Goal: Task Accomplishment & Management: Use online tool/utility

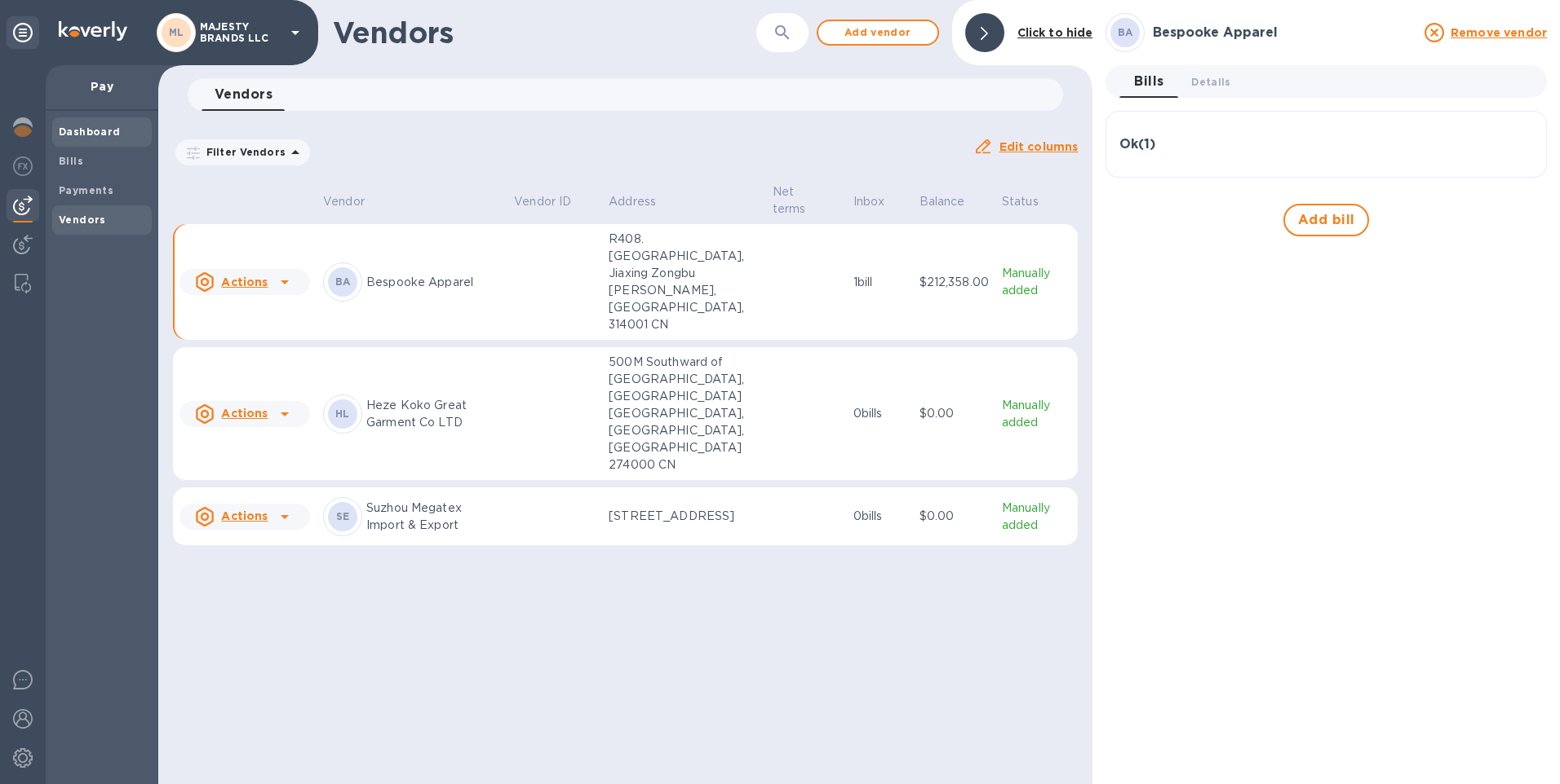
click at [114, 125] on b "Dashboard" at bounding box center [90, 131] width 62 height 12
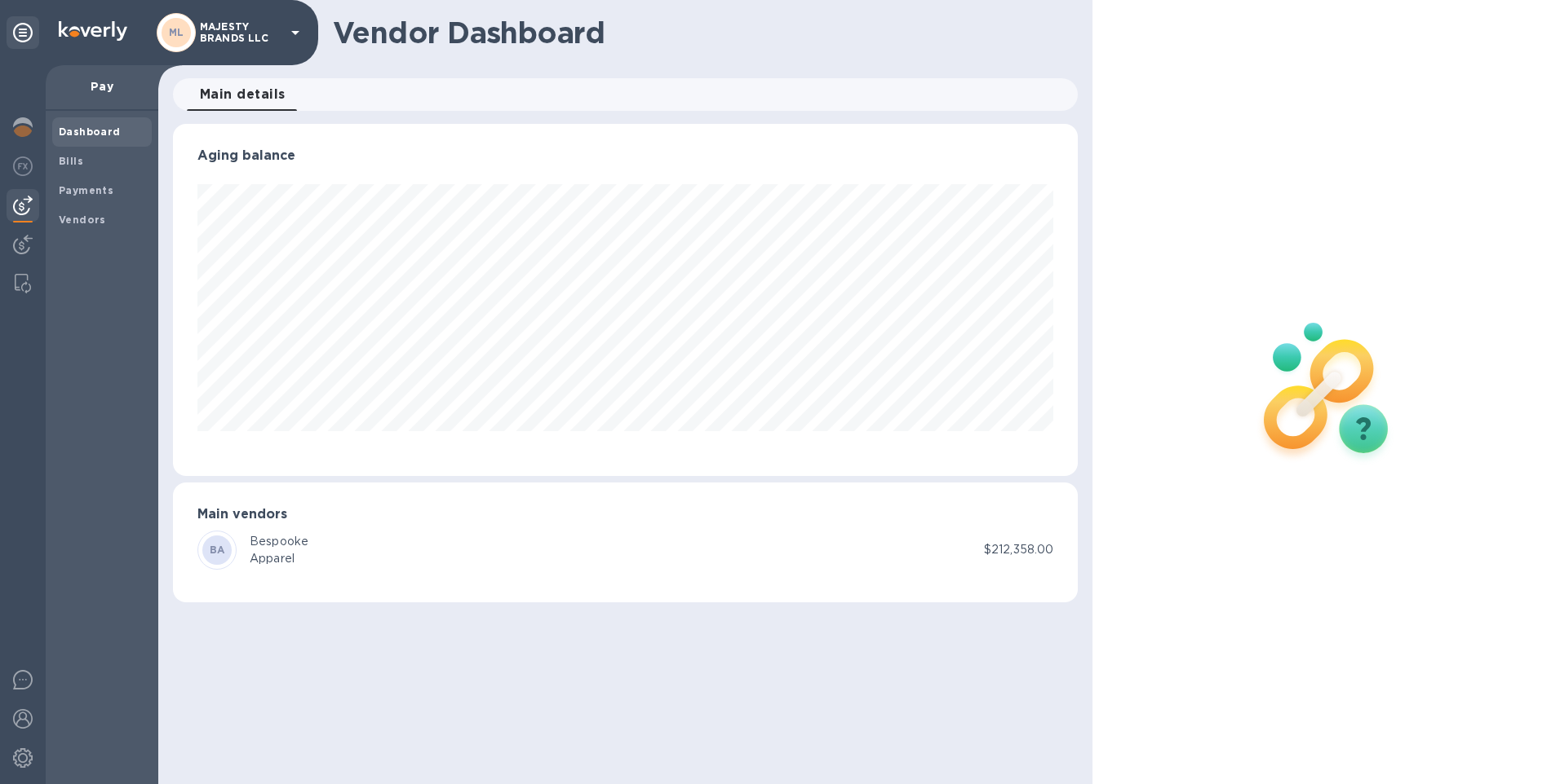
scroll to position [352, 905]
click at [75, 159] on b "Bills" at bounding box center [71, 161] width 25 height 12
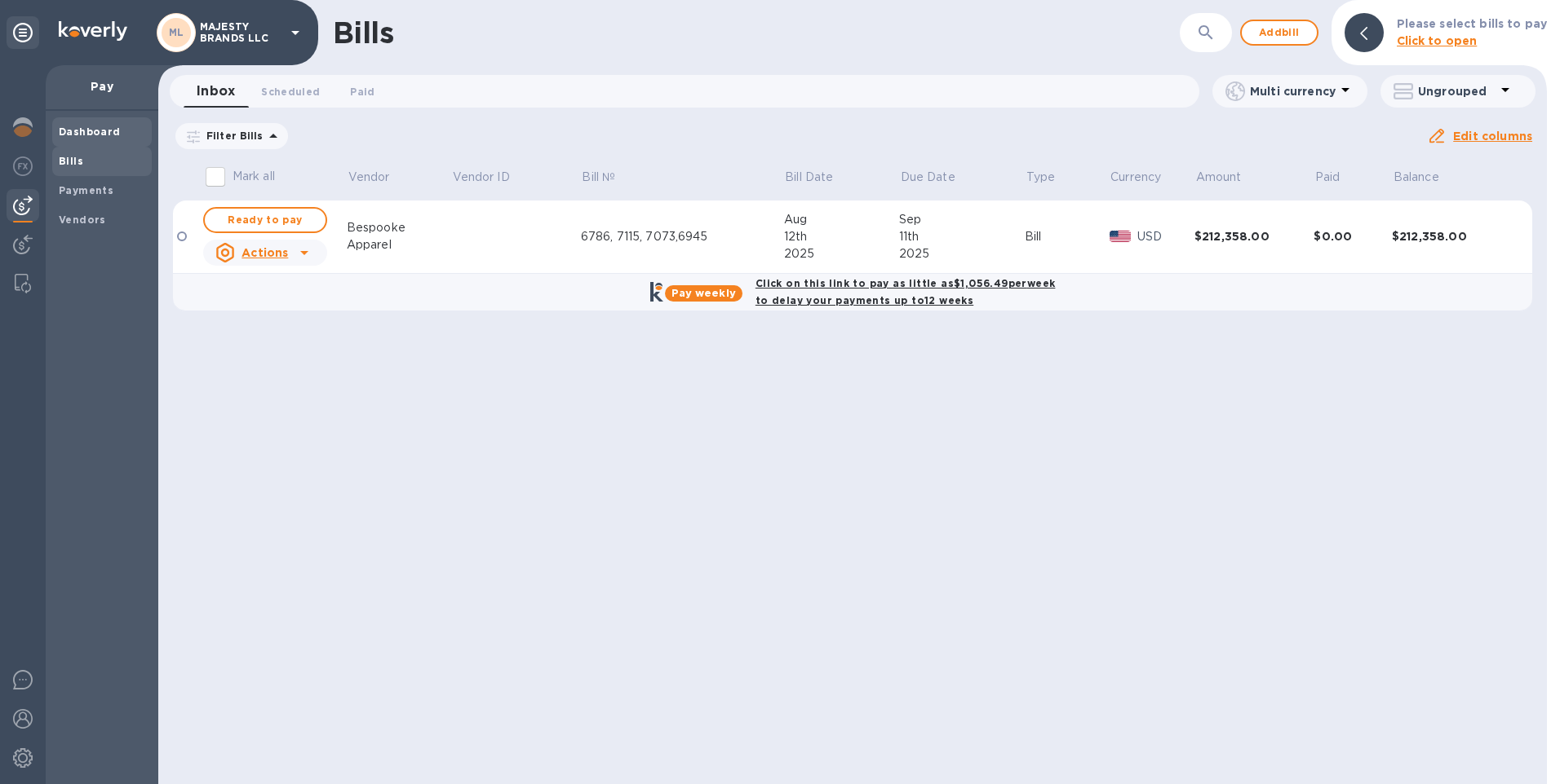
click at [79, 132] on b "Dashboard" at bounding box center [90, 131] width 62 height 12
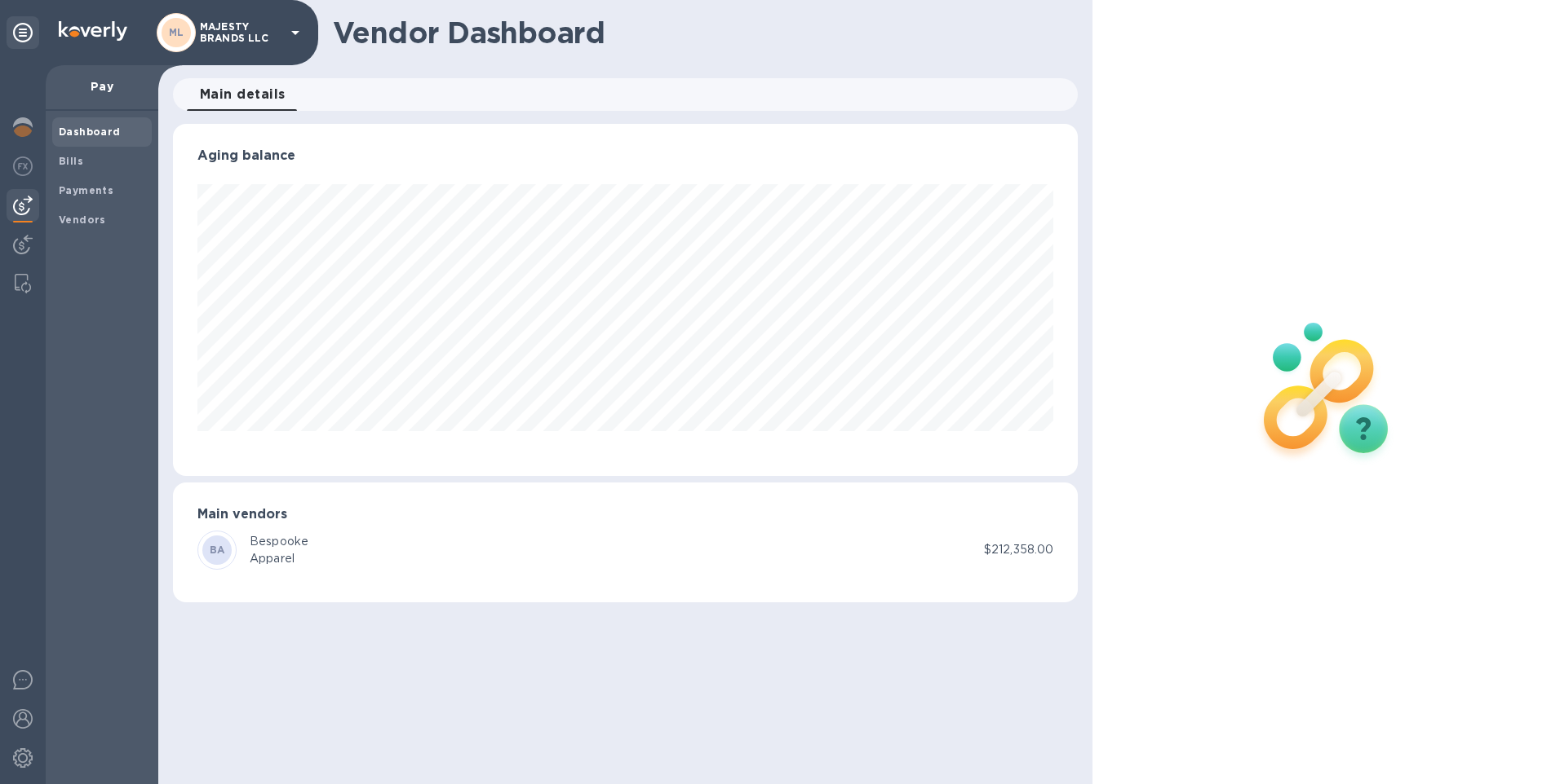
scroll to position [352, 905]
click at [19, 124] on img at bounding box center [23, 127] width 20 height 20
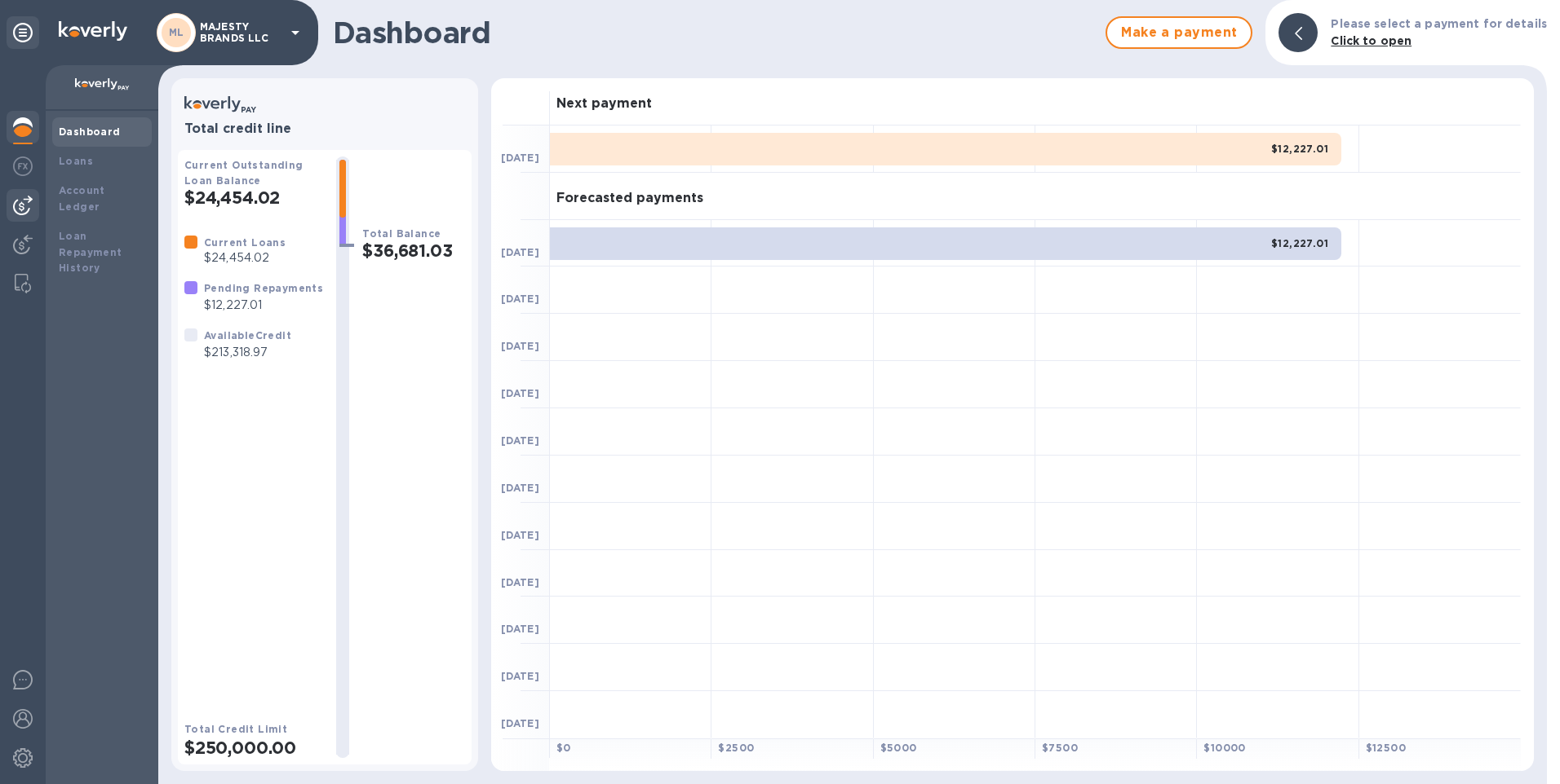
click at [23, 205] on img at bounding box center [23, 205] width 20 height 20
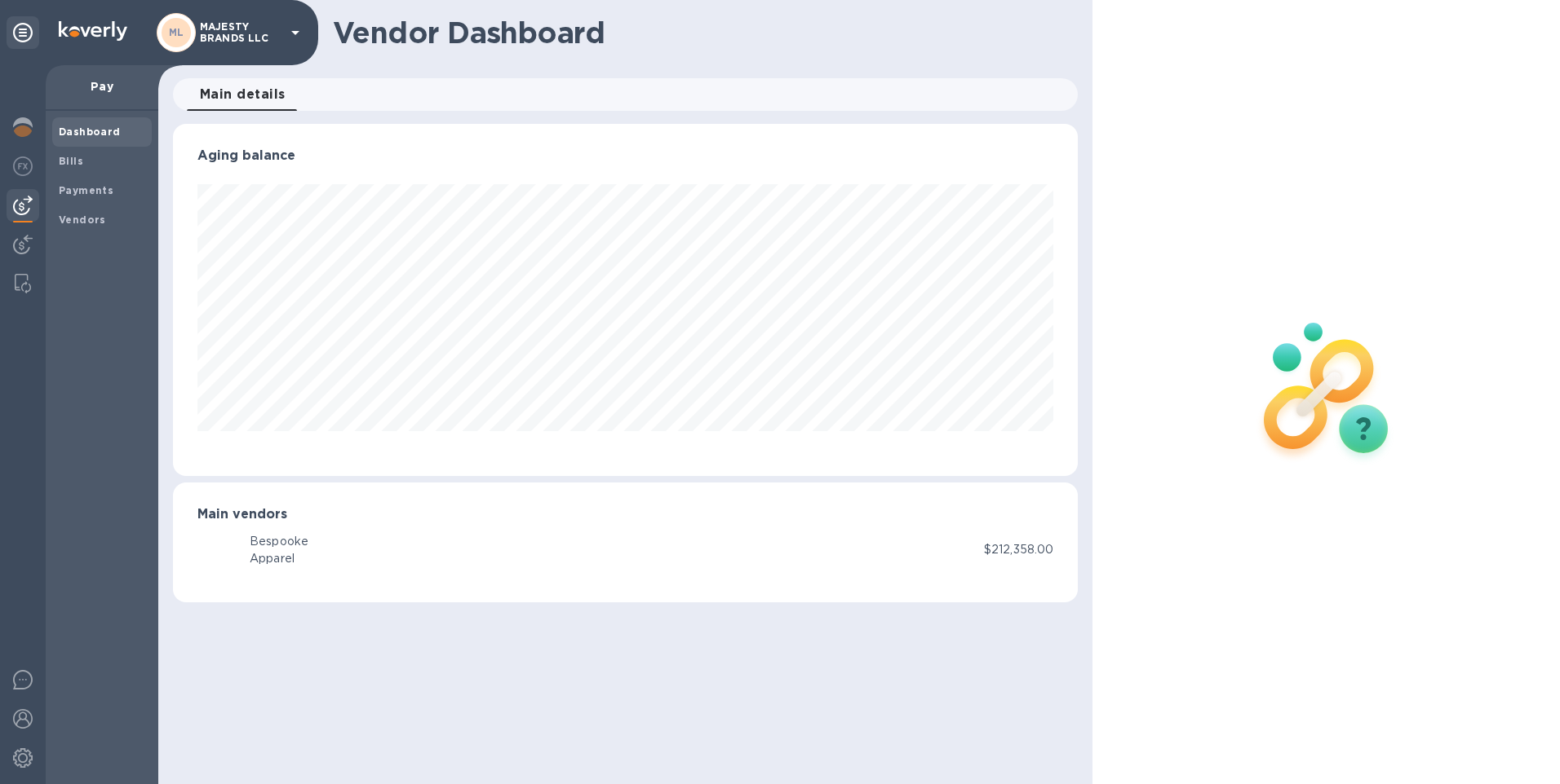
scroll to position [352, 905]
click at [30, 675] on img at bounding box center [23, 680] width 20 height 20
click at [25, 202] on img at bounding box center [23, 205] width 20 height 20
click at [920, 549] on div "BA Bespooke Apparel" at bounding box center [590, 550] width 786 height 39
click at [82, 192] on b "Payments" at bounding box center [86, 191] width 55 height 12
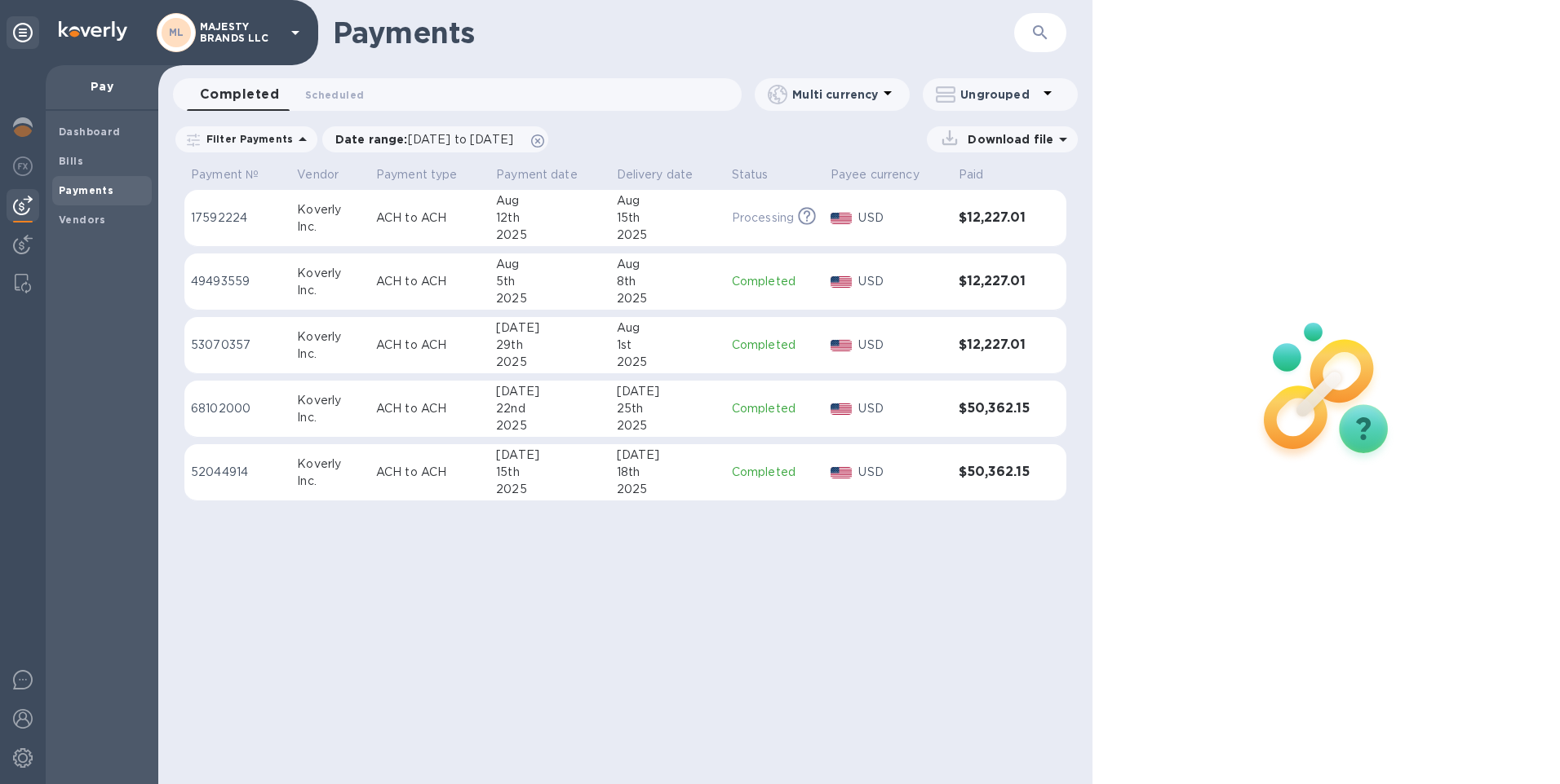
click at [21, 206] on img at bounding box center [23, 205] width 20 height 20
click at [60, 218] on b "Vendors" at bounding box center [82, 220] width 47 height 12
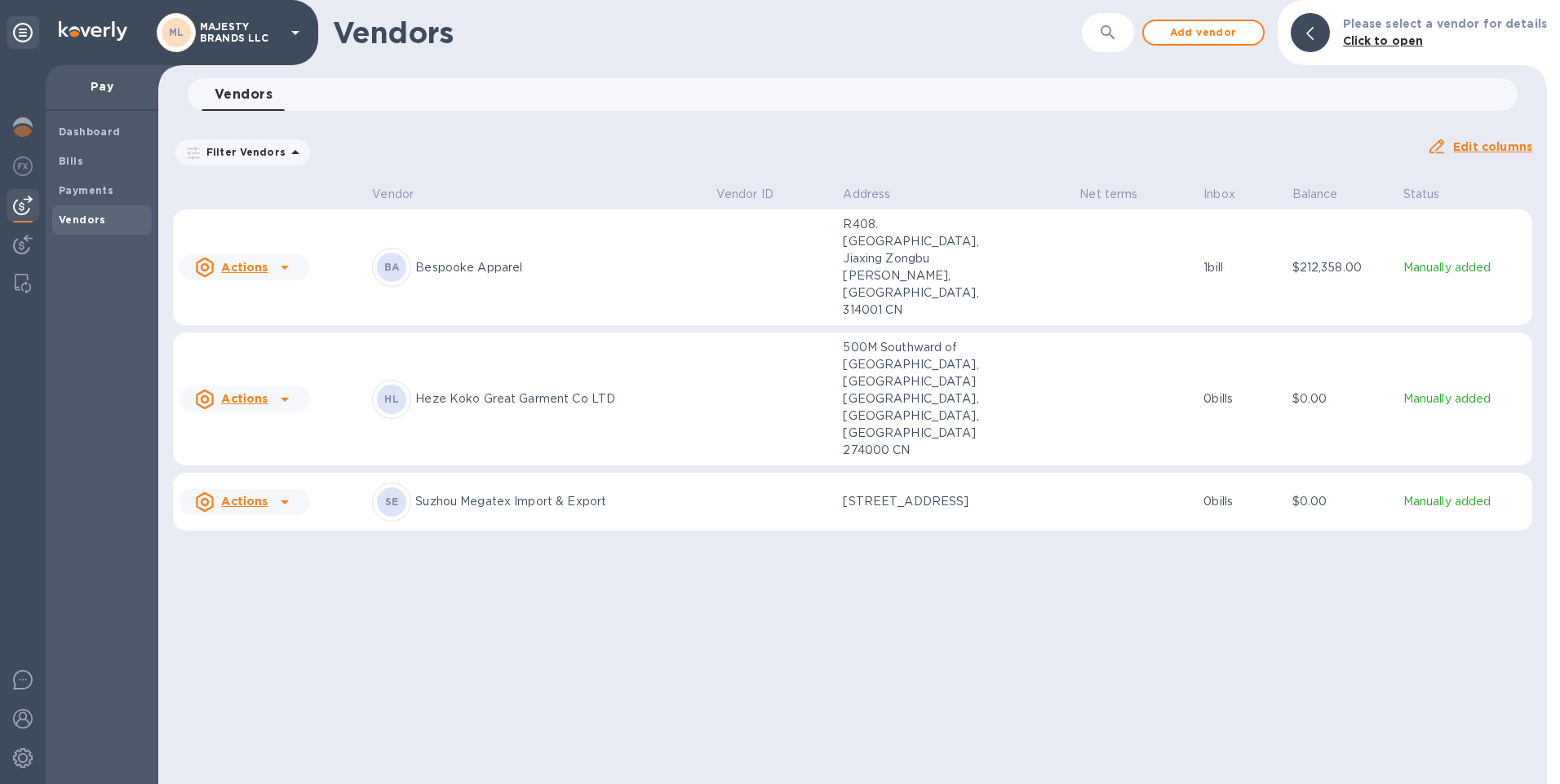
click at [245, 261] on u "Actions" at bounding box center [244, 267] width 46 height 13
click at [510, 257] on div at bounding box center [780, 392] width 1560 height 784
click at [1297, 259] on p "$212,358.00" at bounding box center [1341, 267] width 98 height 17
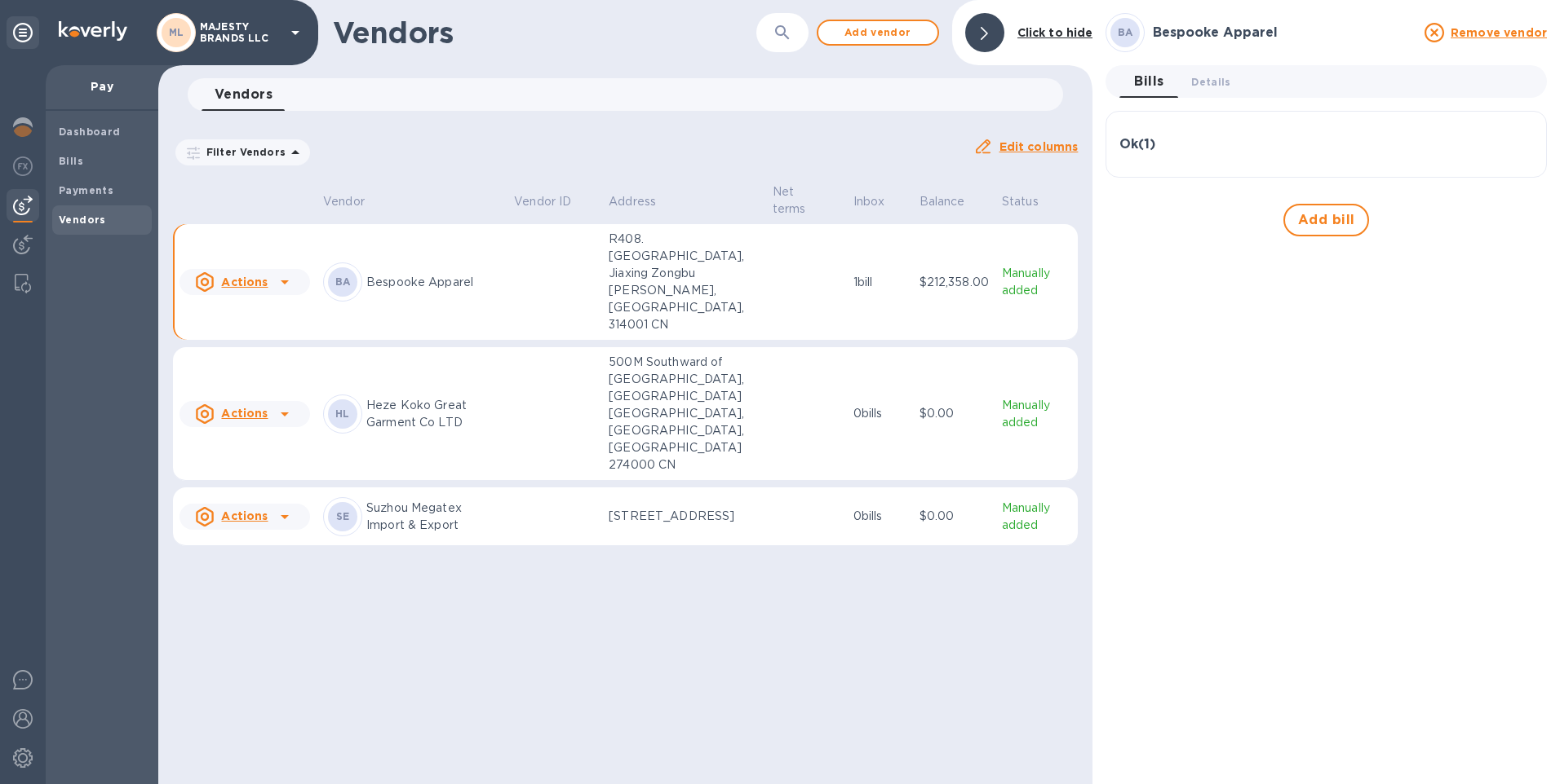
click at [350, 277] on b "BA" at bounding box center [342, 281] width 15 height 12
click at [272, 271] on div at bounding box center [284, 281] width 26 height 26
click at [464, 283] on div at bounding box center [780, 392] width 1560 height 784
click at [1142, 139] on h3 "Ok ( 1 )" at bounding box center [1137, 144] width 36 height 15
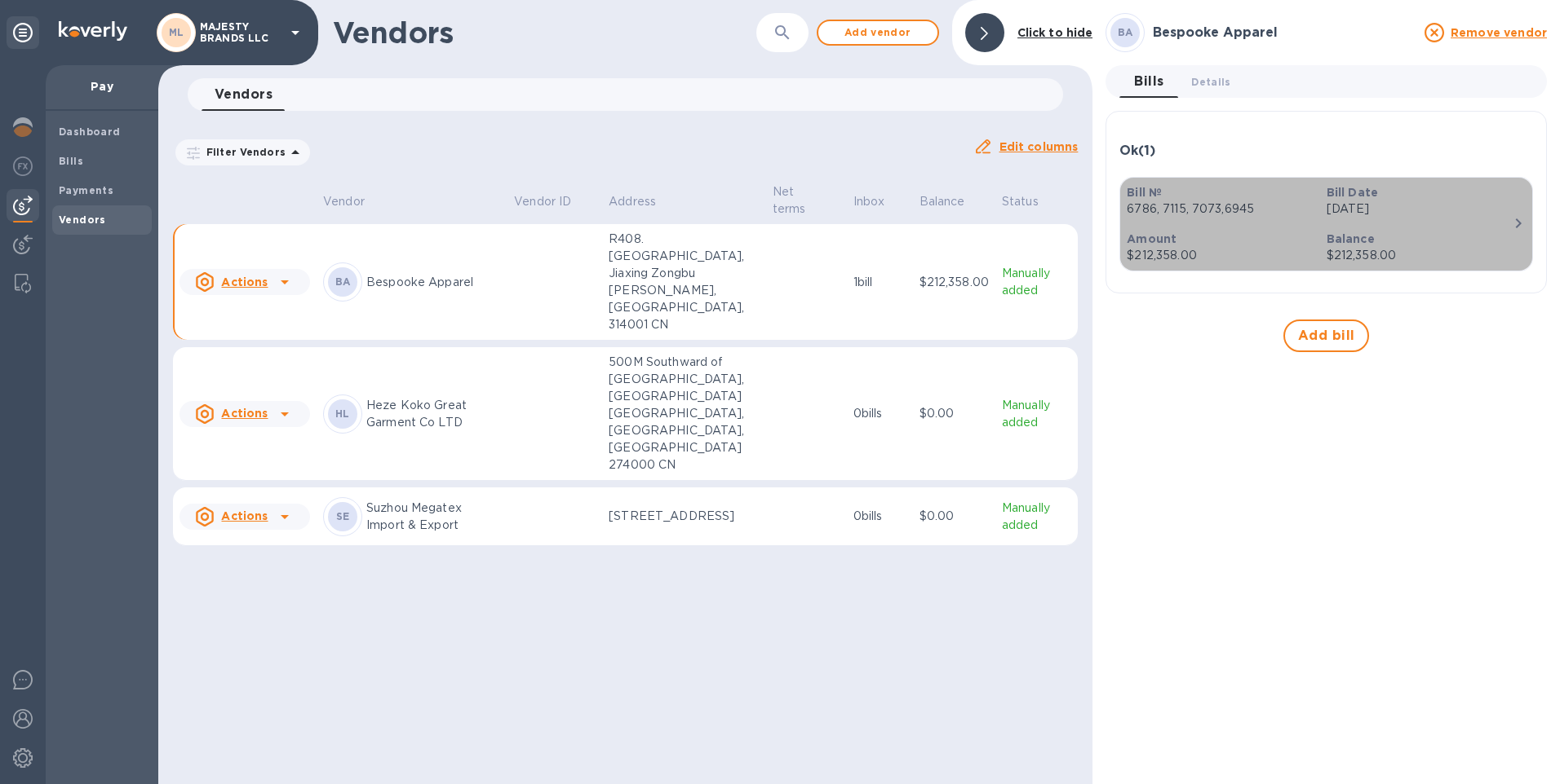
click at [1421, 232] on p "Balance" at bounding box center [1419, 239] width 186 height 16
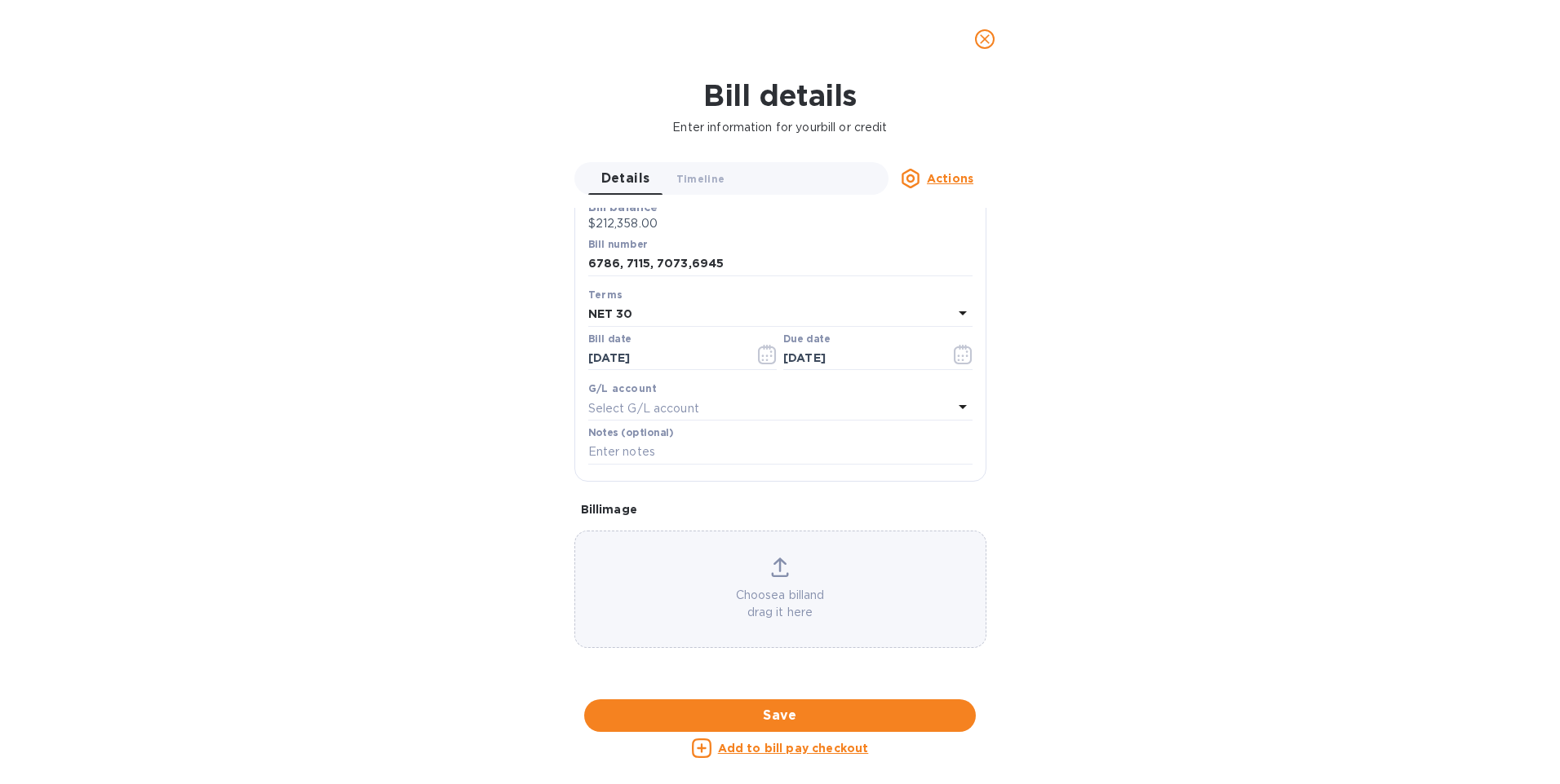
scroll to position [244, 0]
click at [783, 558] on icon at bounding box center [779, 565] width 13 height 15
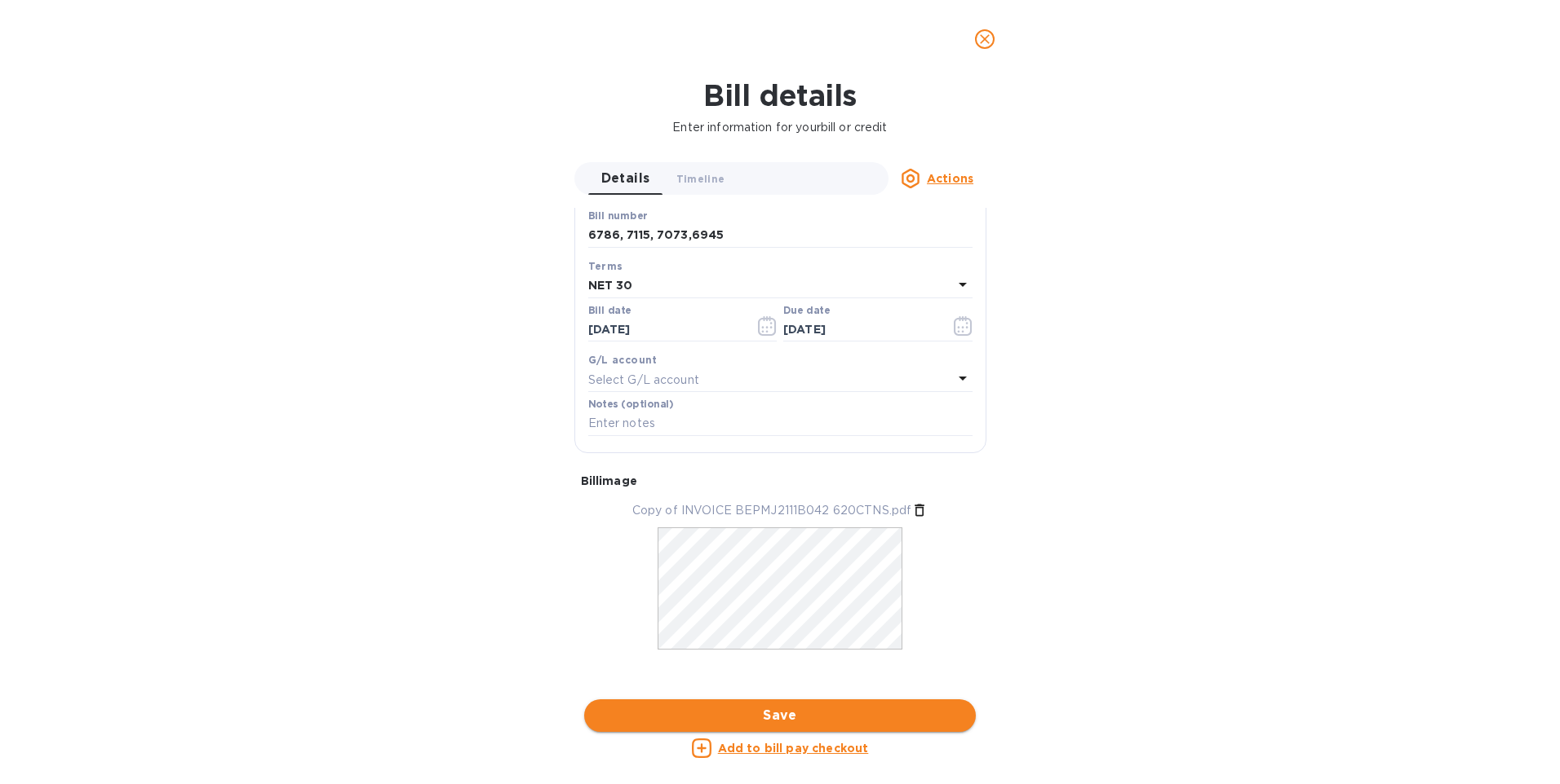
click at [763, 720] on span "Save" at bounding box center [779, 716] width 365 height 20
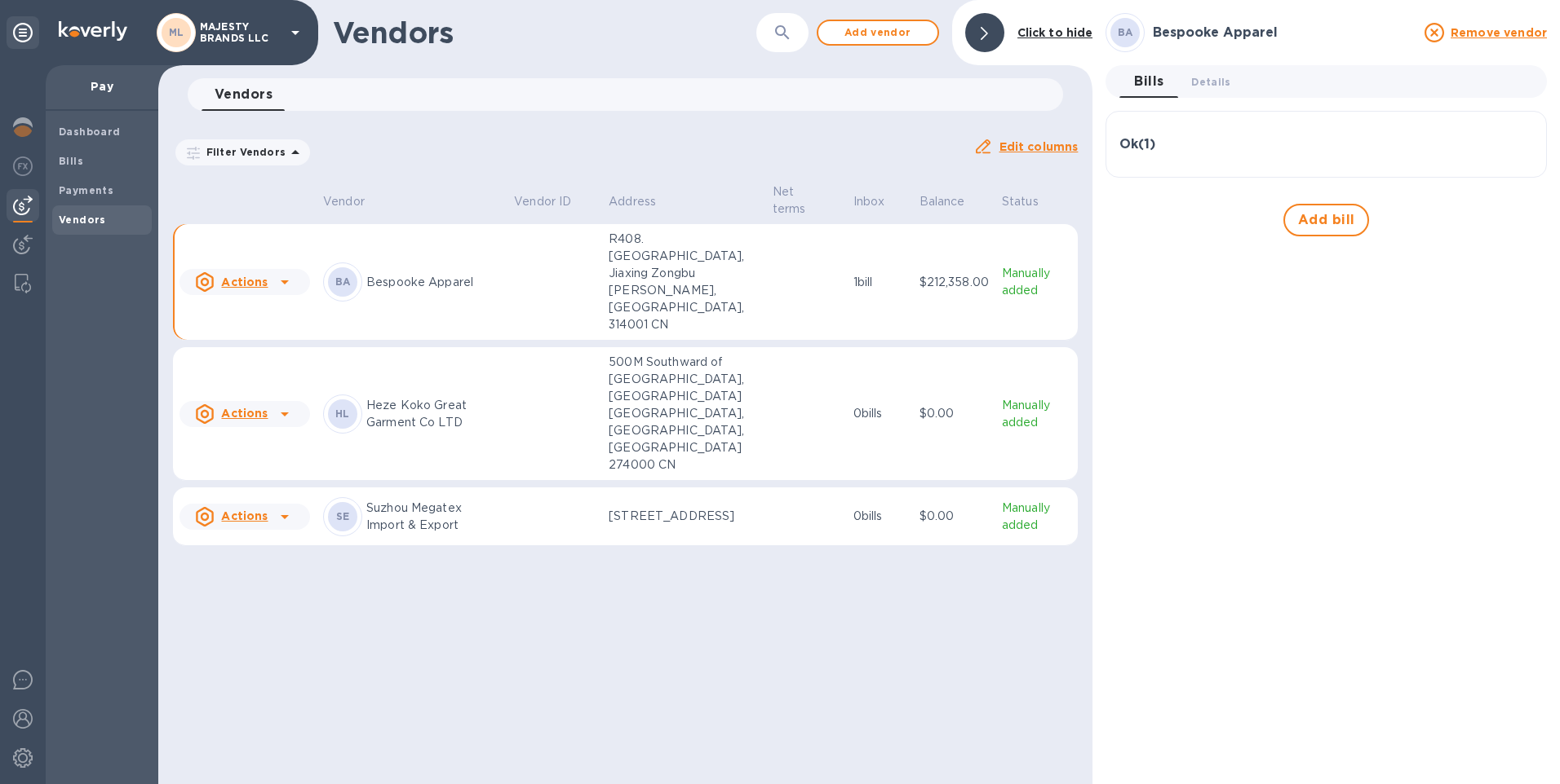
click at [863, 274] on p "1 bill" at bounding box center [879, 282] width 53 height 17
click at [1206, 83] on span "Details 0" at bounding box center [1211, 82] width 39 height 17
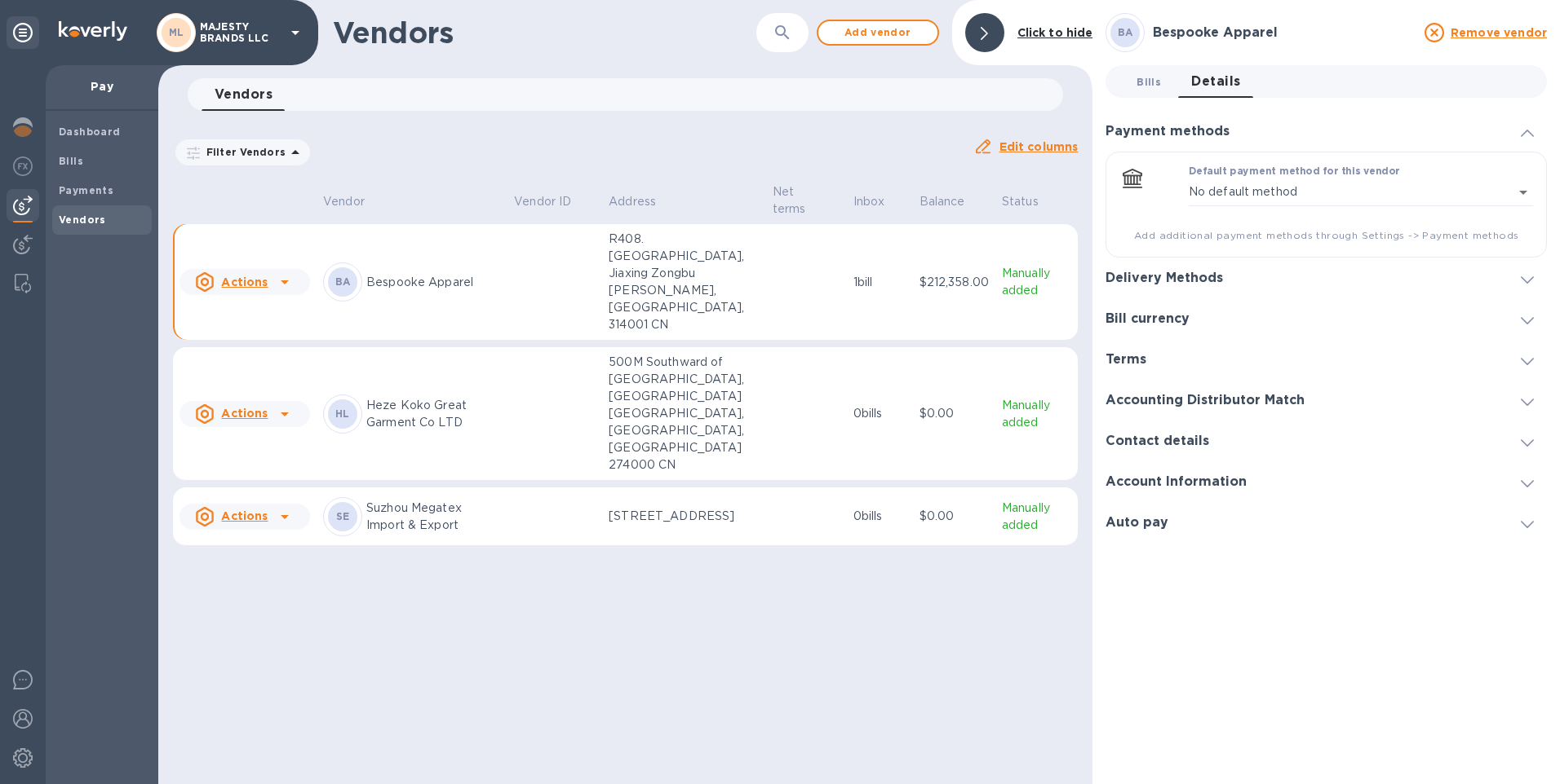
click at [1156, 81] on span "Bills 0" at bounding box center [1149, 82] width 25 height 17
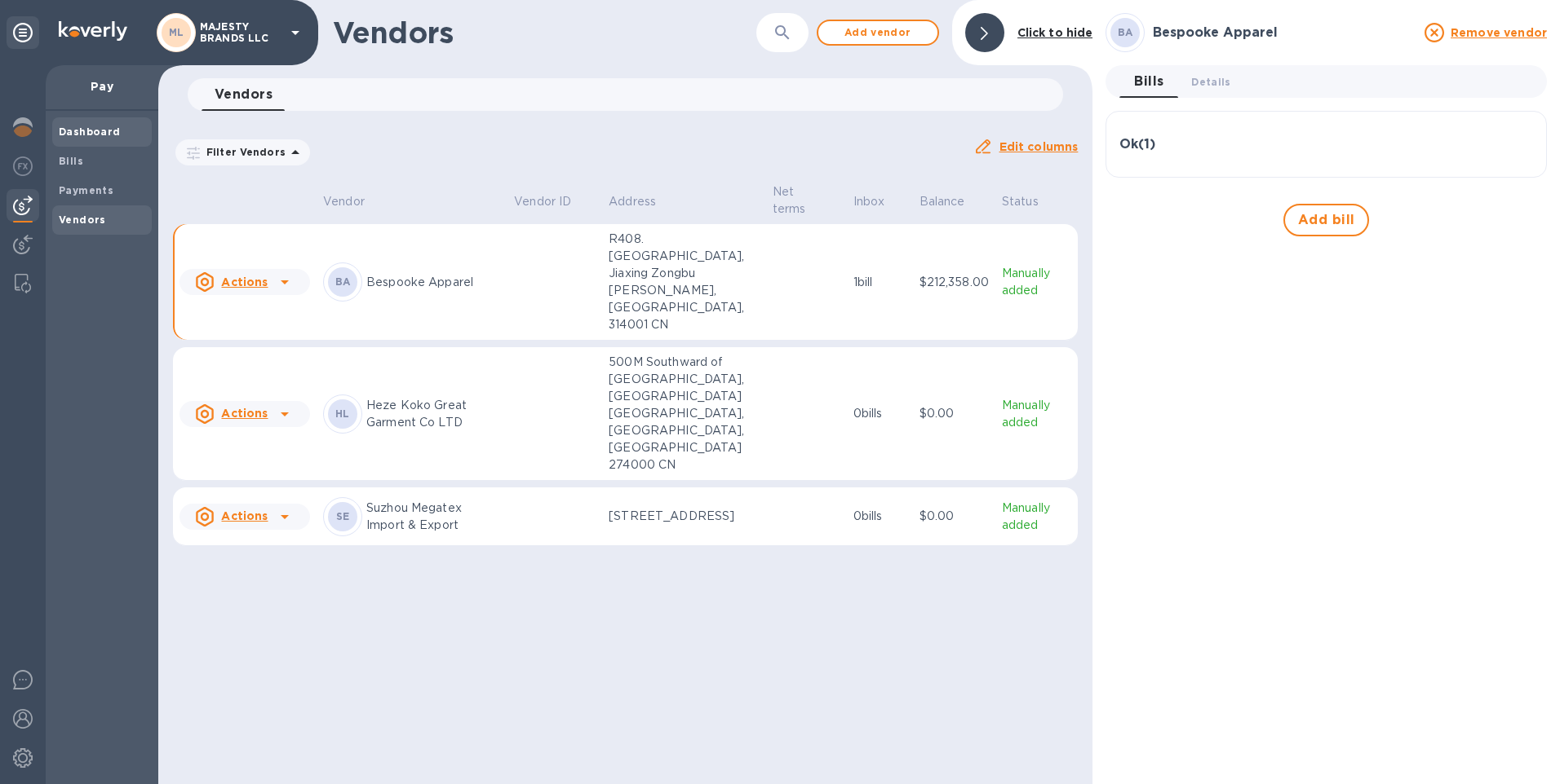
click at [85, 134] on b "Dashboard" at bounding box center [90, 131] width 62 height 12
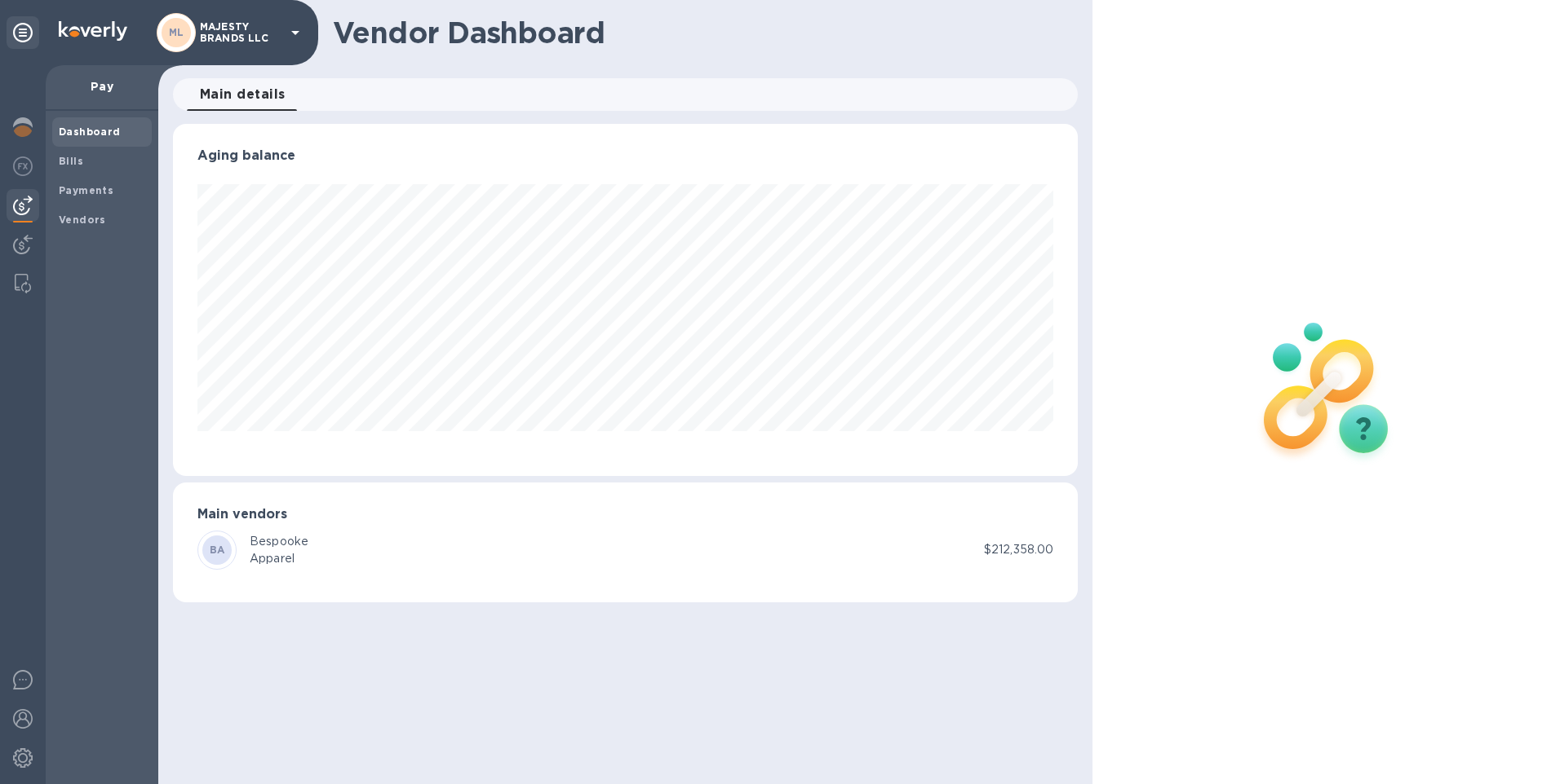
scroll to position [352, 905]
click at [82, 157] on span "Bills" at bounding box center [101, 162] width 86 height 16
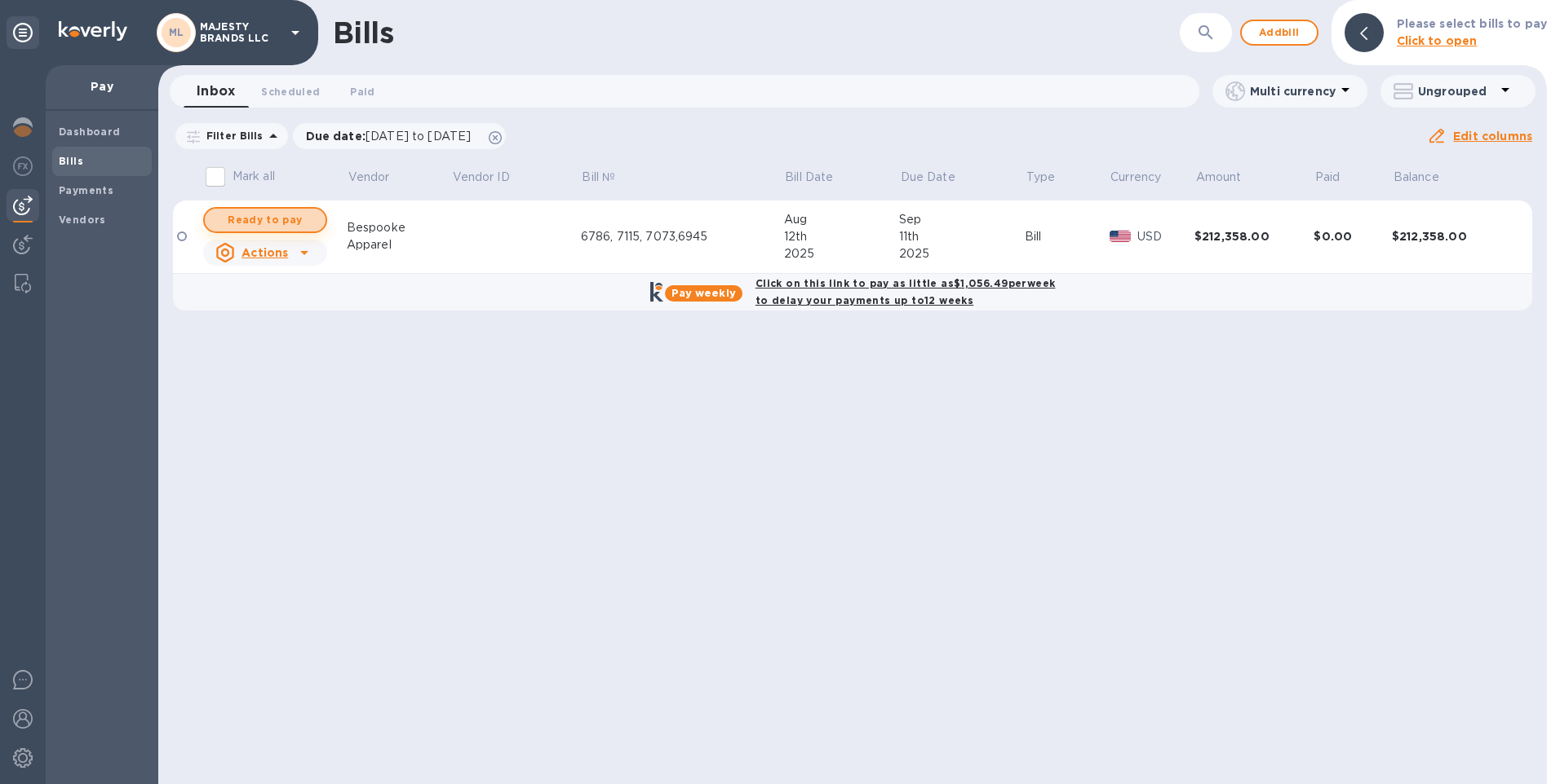
click at [284, 217] on span "Ready to pay" at bounding box center [265, 220] width 95 height 20
checkbox input "true"
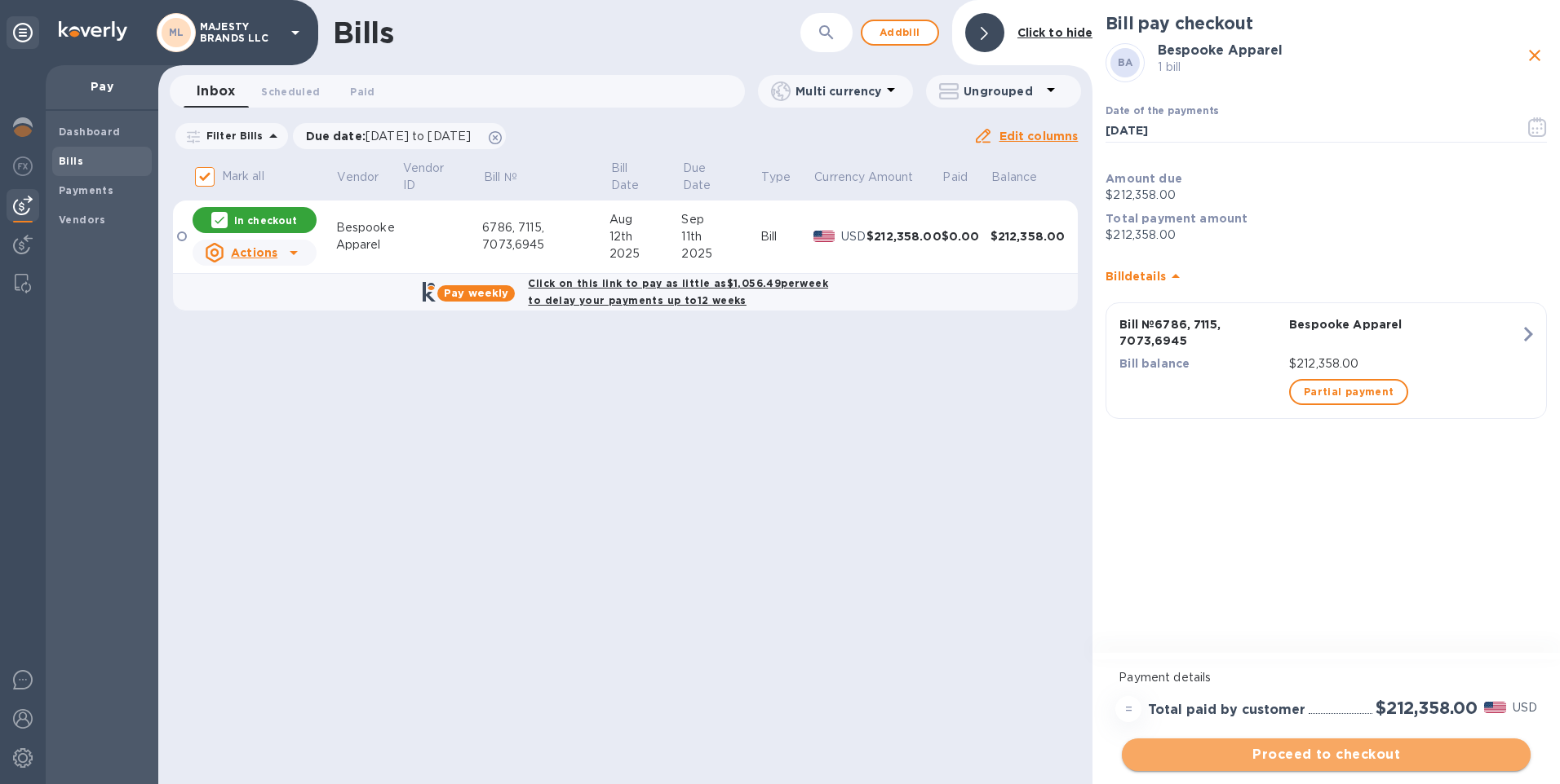
click at [1261, 759] on span "Proceed to checkout" at bounding box center [1325, 755] width 383 height 20
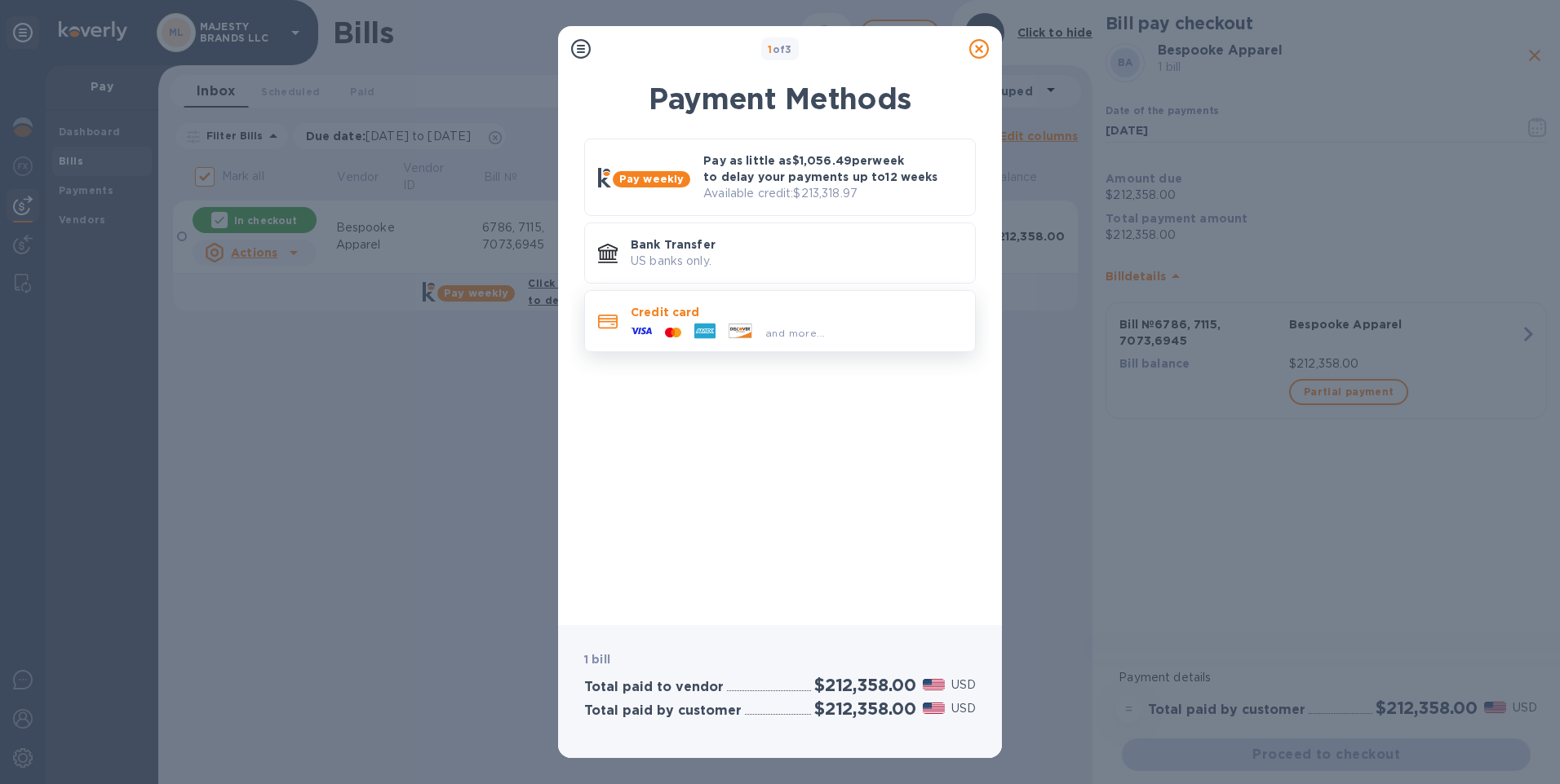
click at [673, 324] on div "and more..." at bounding box center [727, 333] width 207 height 25
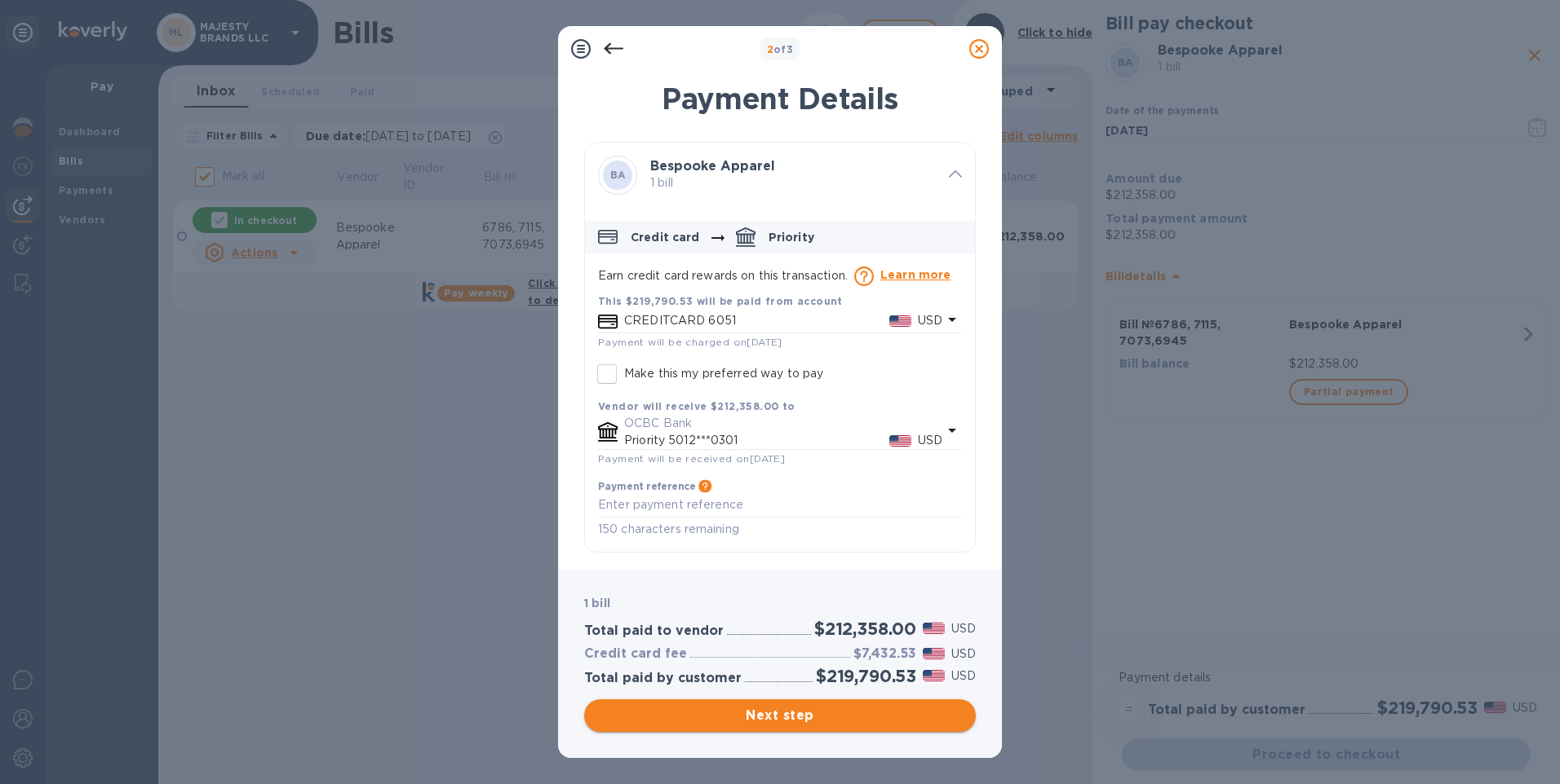
click at [805, 717] on span "Next step" at bounding box center [779, 716] width 365 height 20
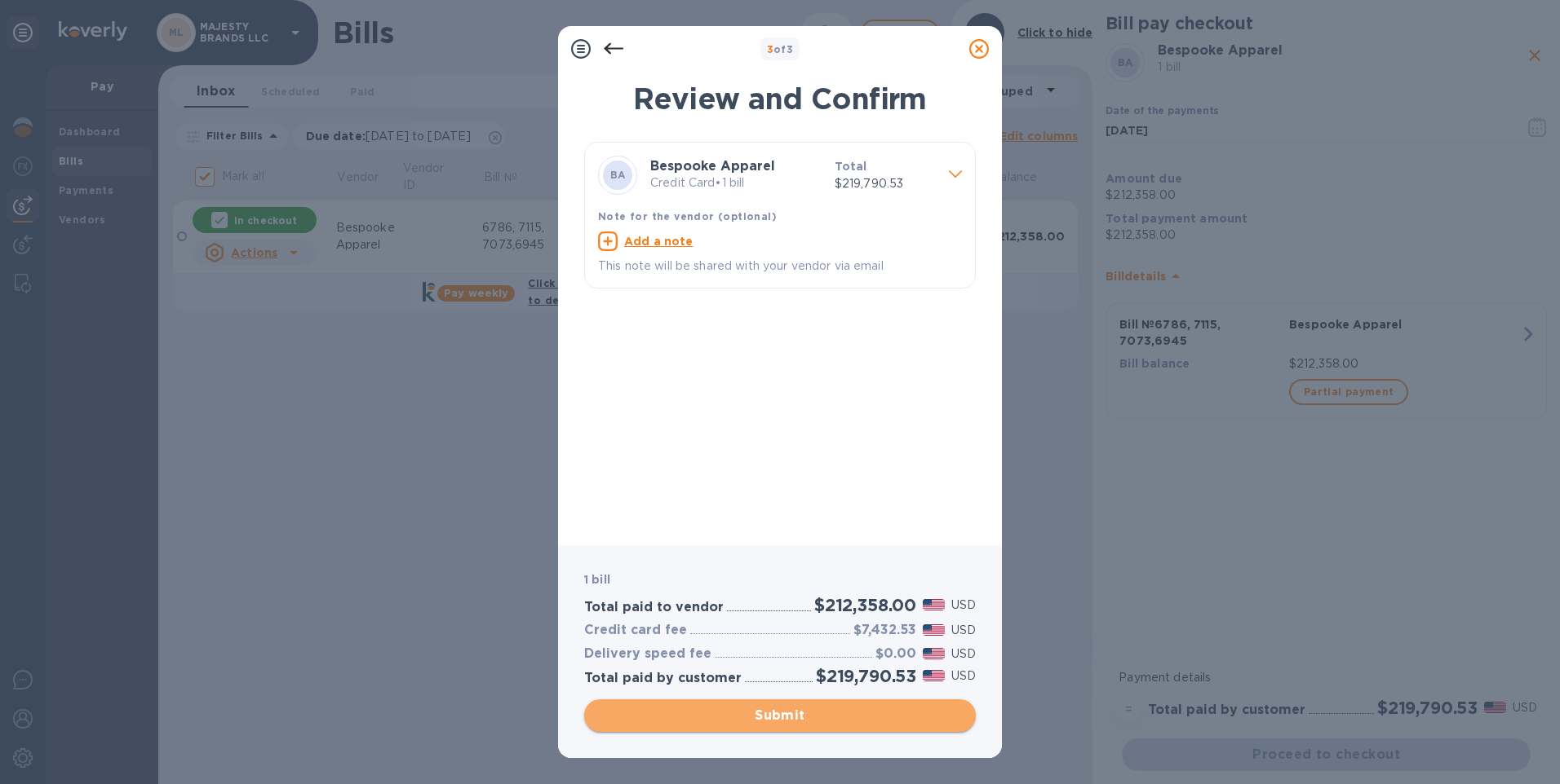
click at [760, 718] on span "Submit" at bounding box center [779, 716] width 365 height 20
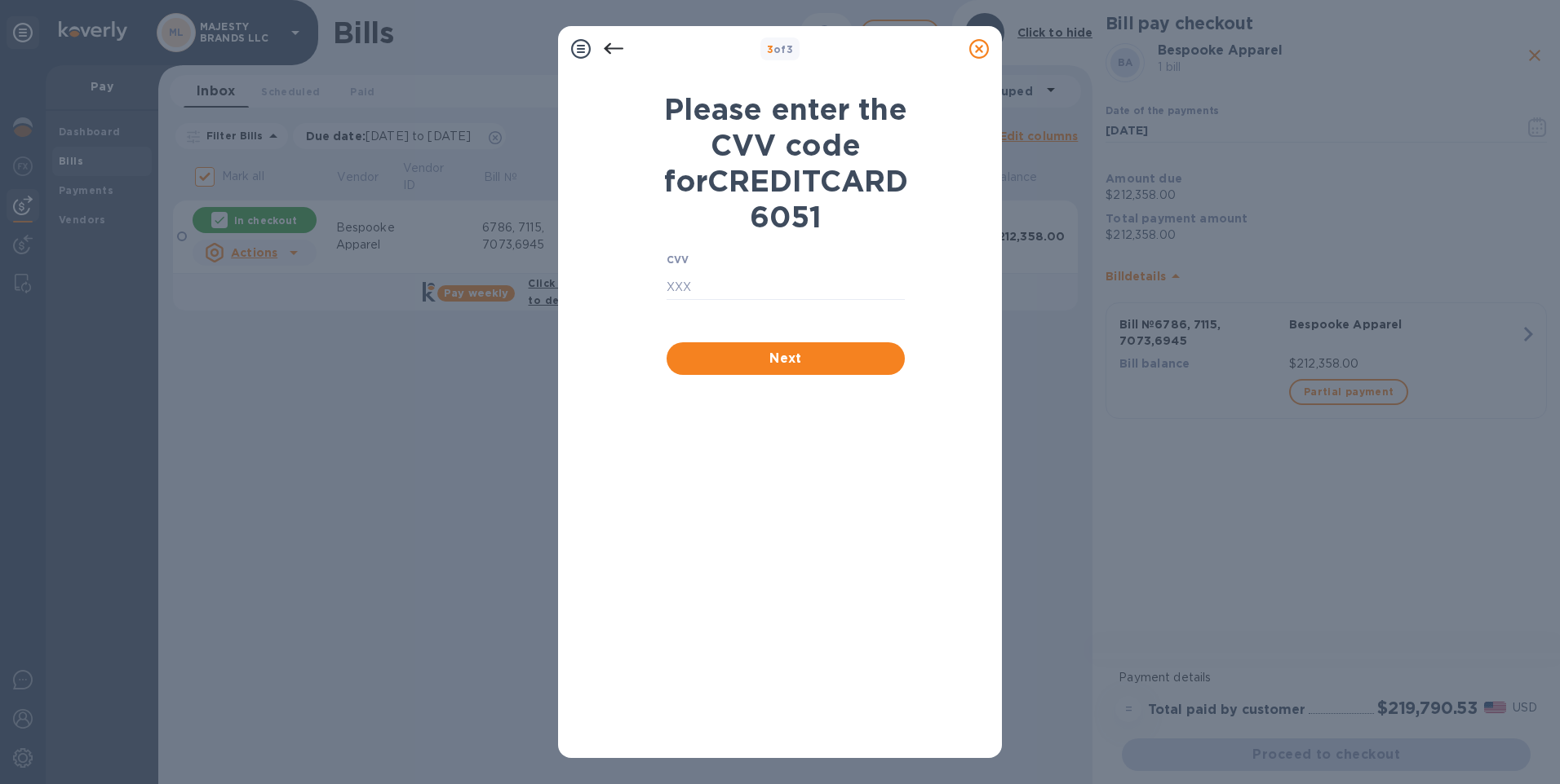
click at [613, 48] on icon at bounding box center [613, 49] width 20 height 12
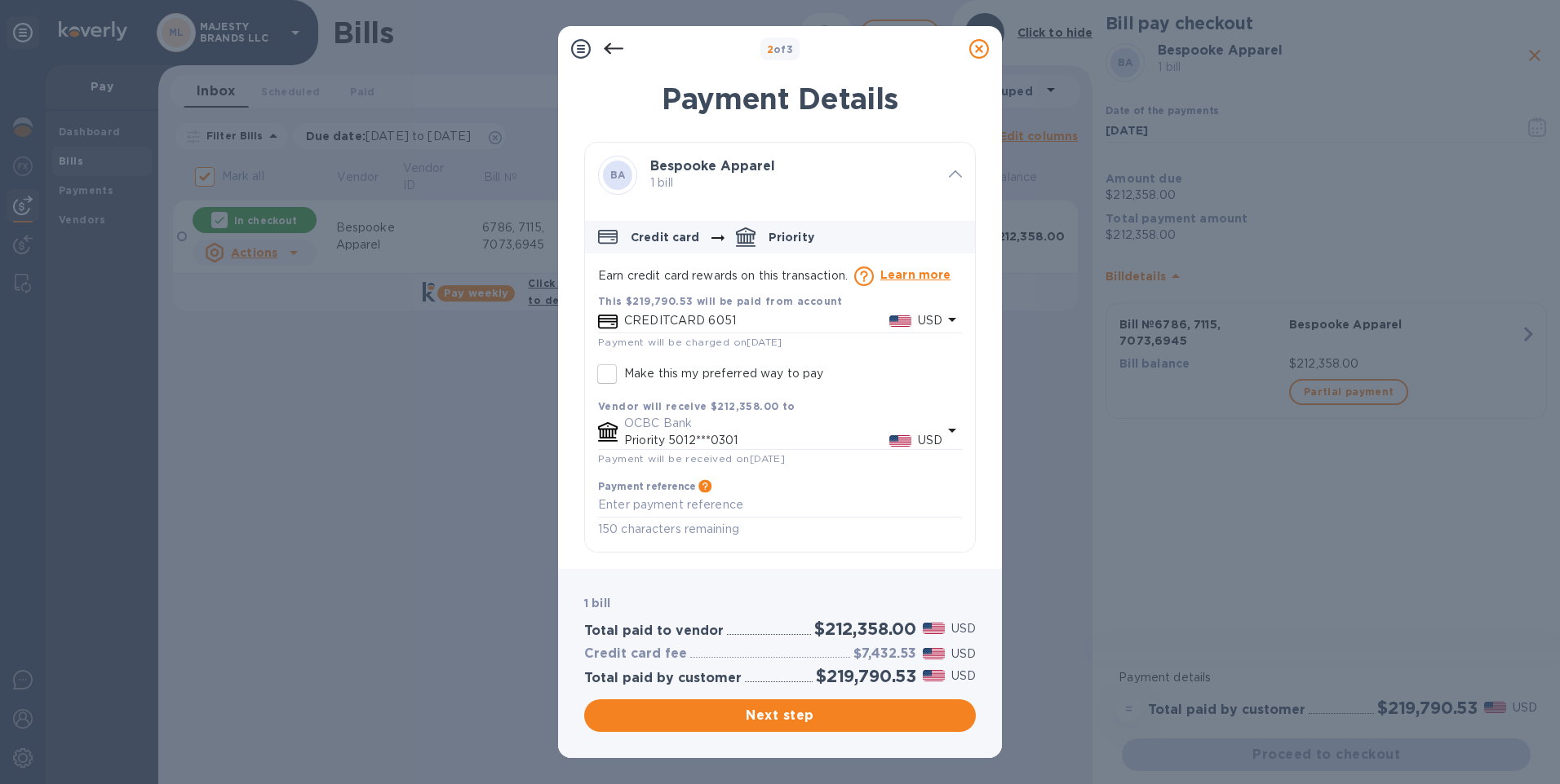
click at [602, 368] on input "Make this my preferred way to pay" at bounding box center [607, 374] width 35 height 35
checkbox input "true"
click at [615, 318] on icon "default-method" at bounding box center [608, 321] width 20 height 15
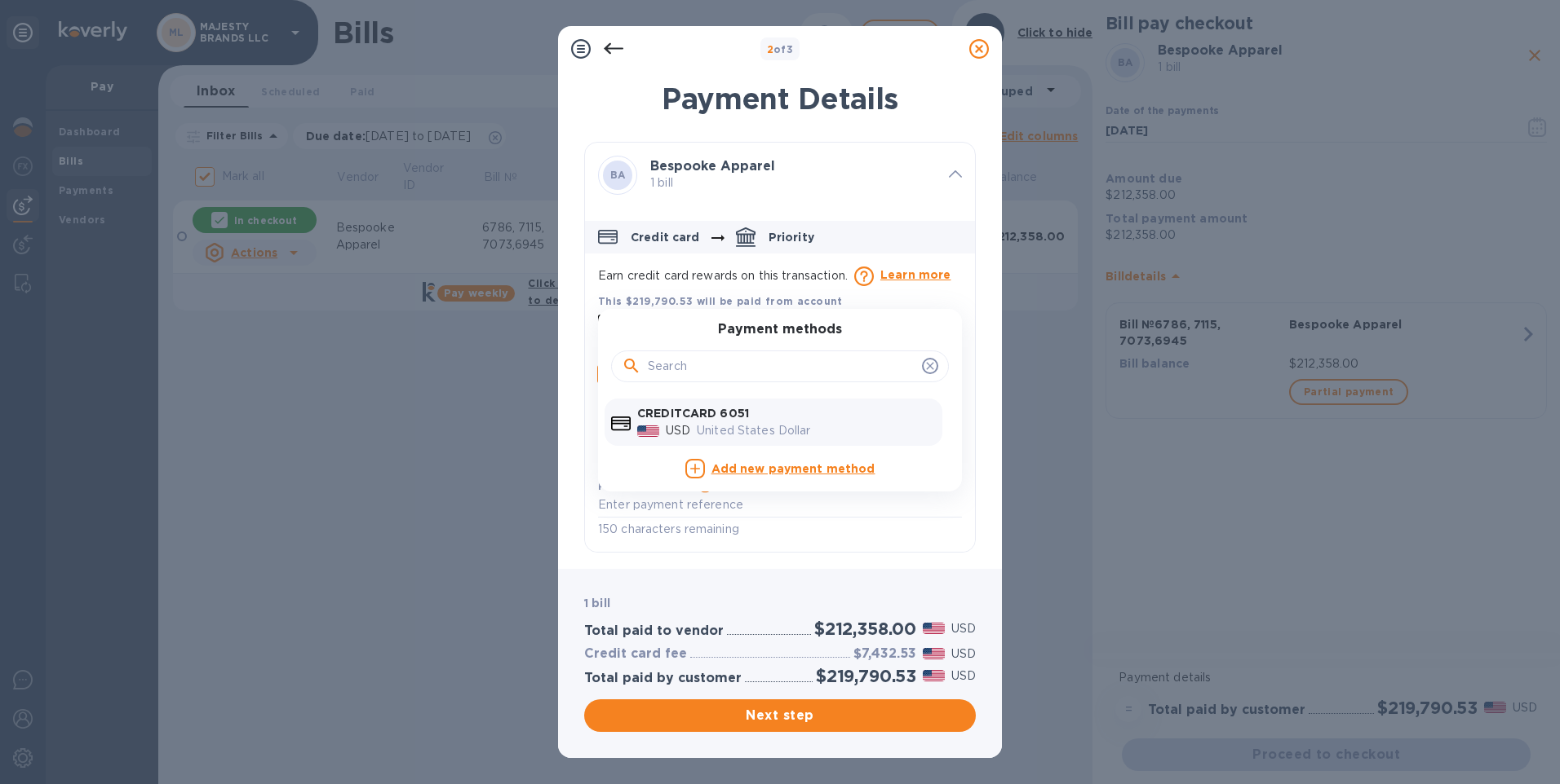
click at [932, 366] on icon "default-method" at bounding box center [929, 366] width 13 height 13
click at [776, 723] on span "Next step" at bounding box center [779, 716] width 365 height 20
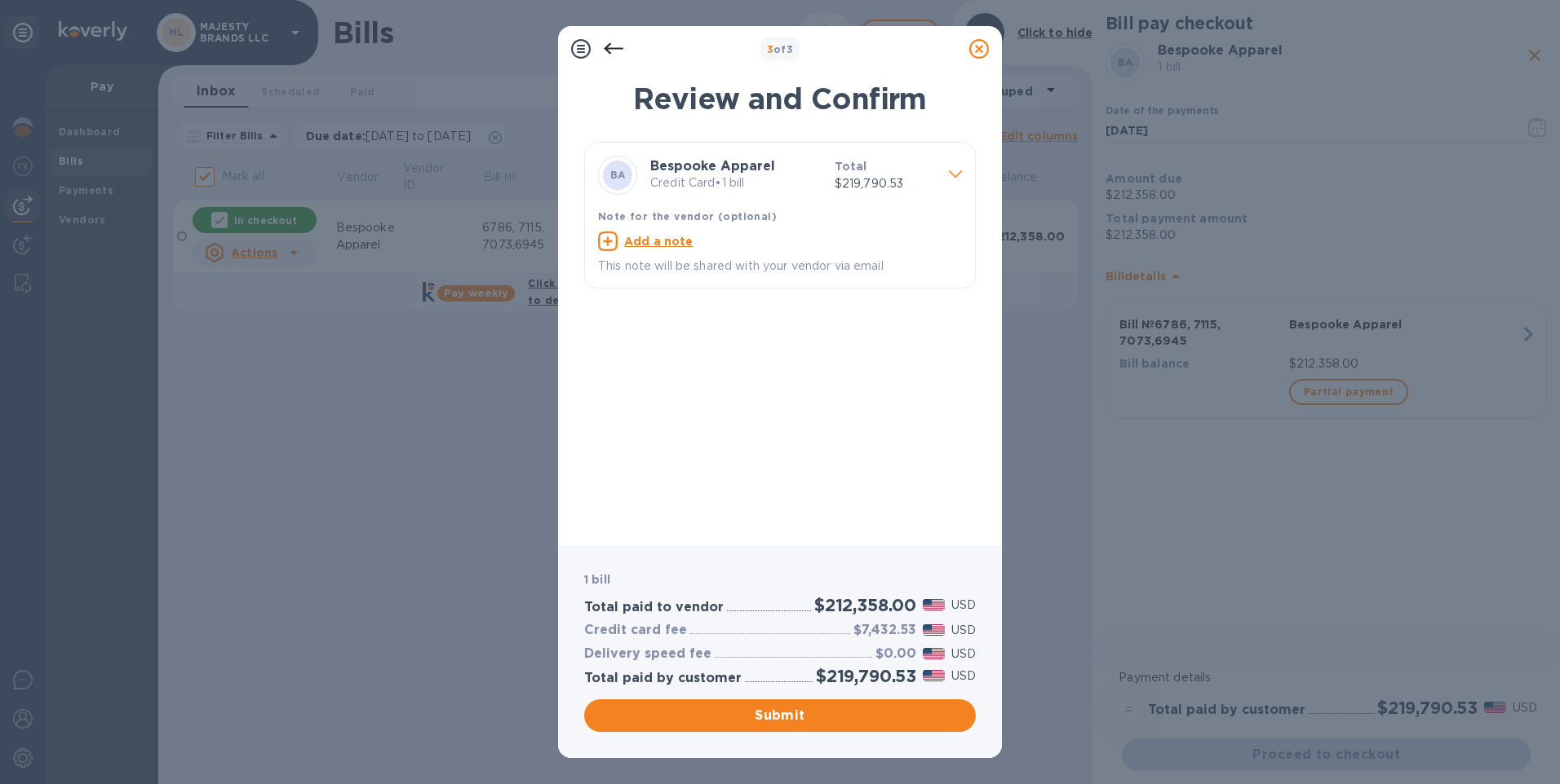
click at [609, 54] on icon at bounding box center [613, 49] width 20 height 12
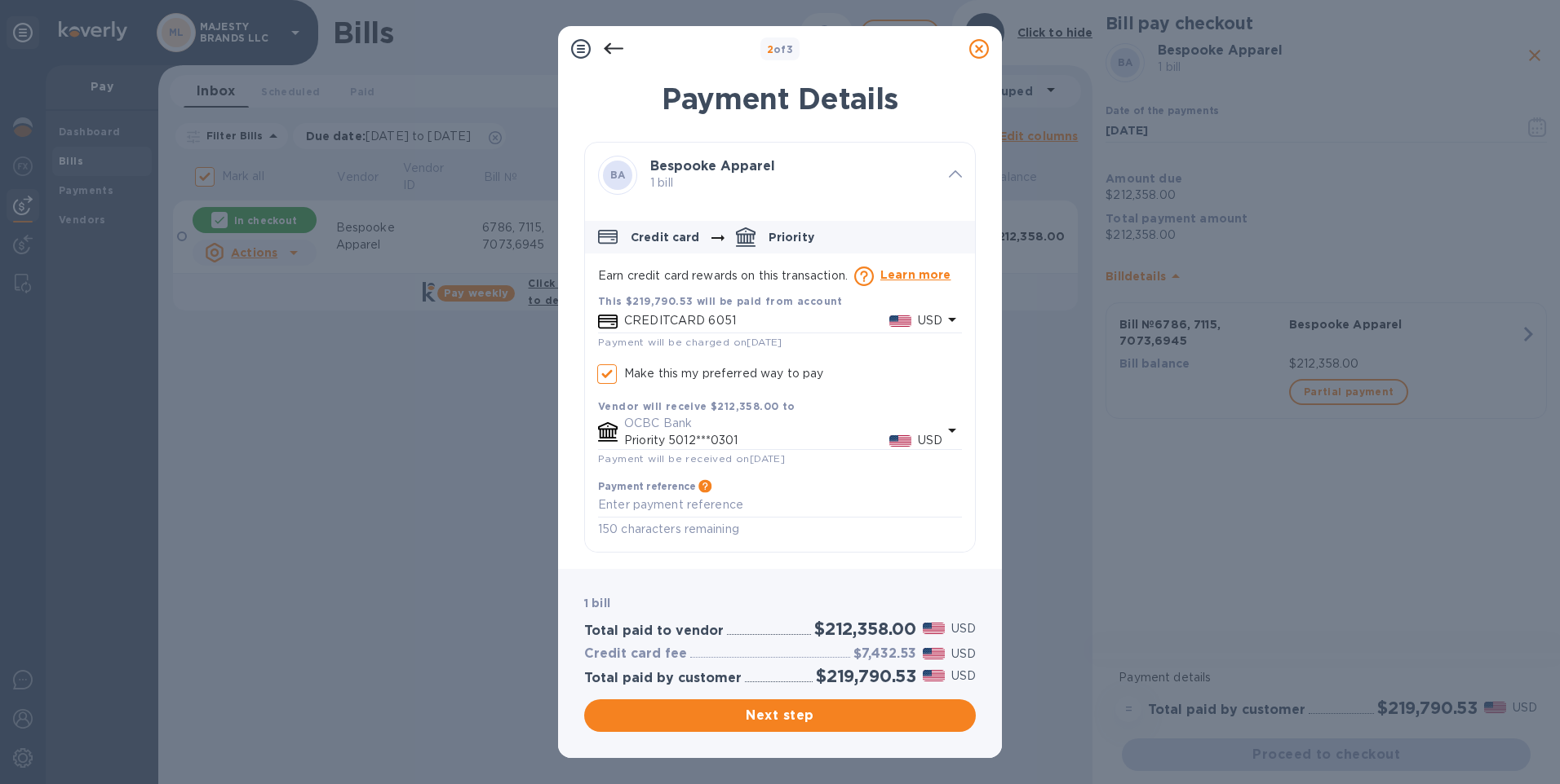
checkbox input "true"
click at [924, 316] on p "USD" at bounding box center [930, 321] width 25 height 17
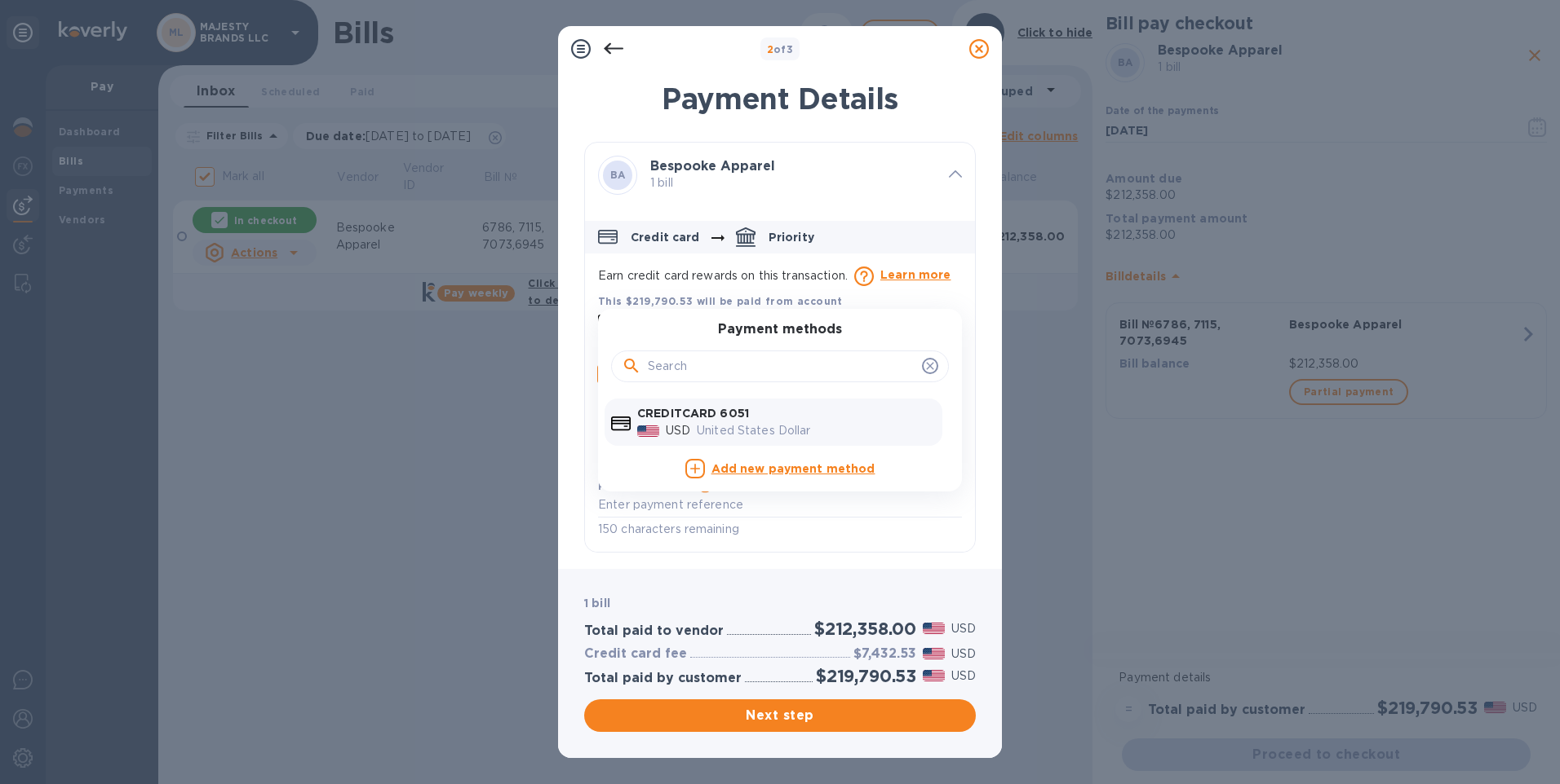
click at [928, 367] on icon "default-method" at bounding box center [929, 366] width 13 height 13
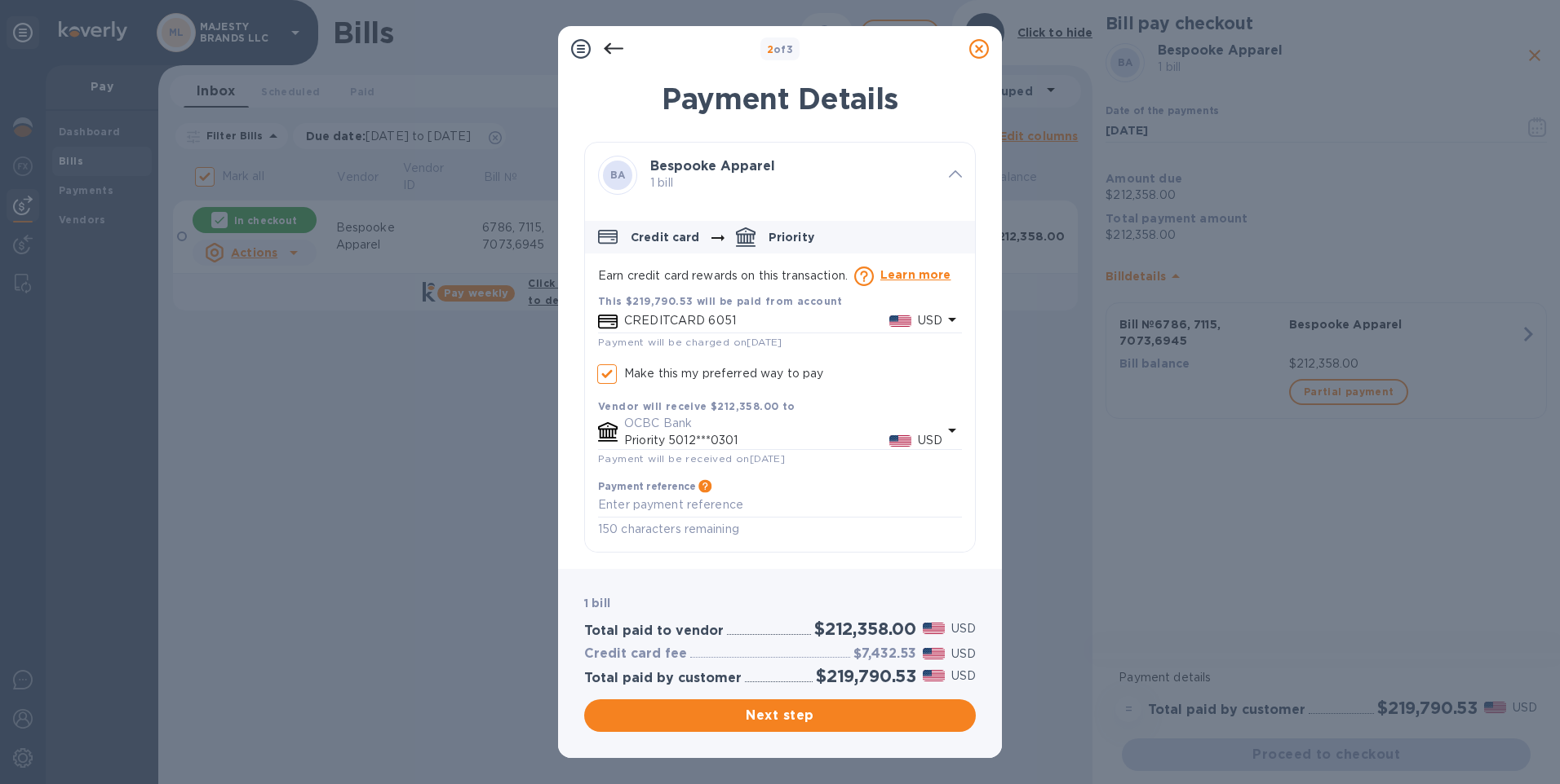
click at [607, 52] on icon at bounding box center [613, 49] width 20 height 20
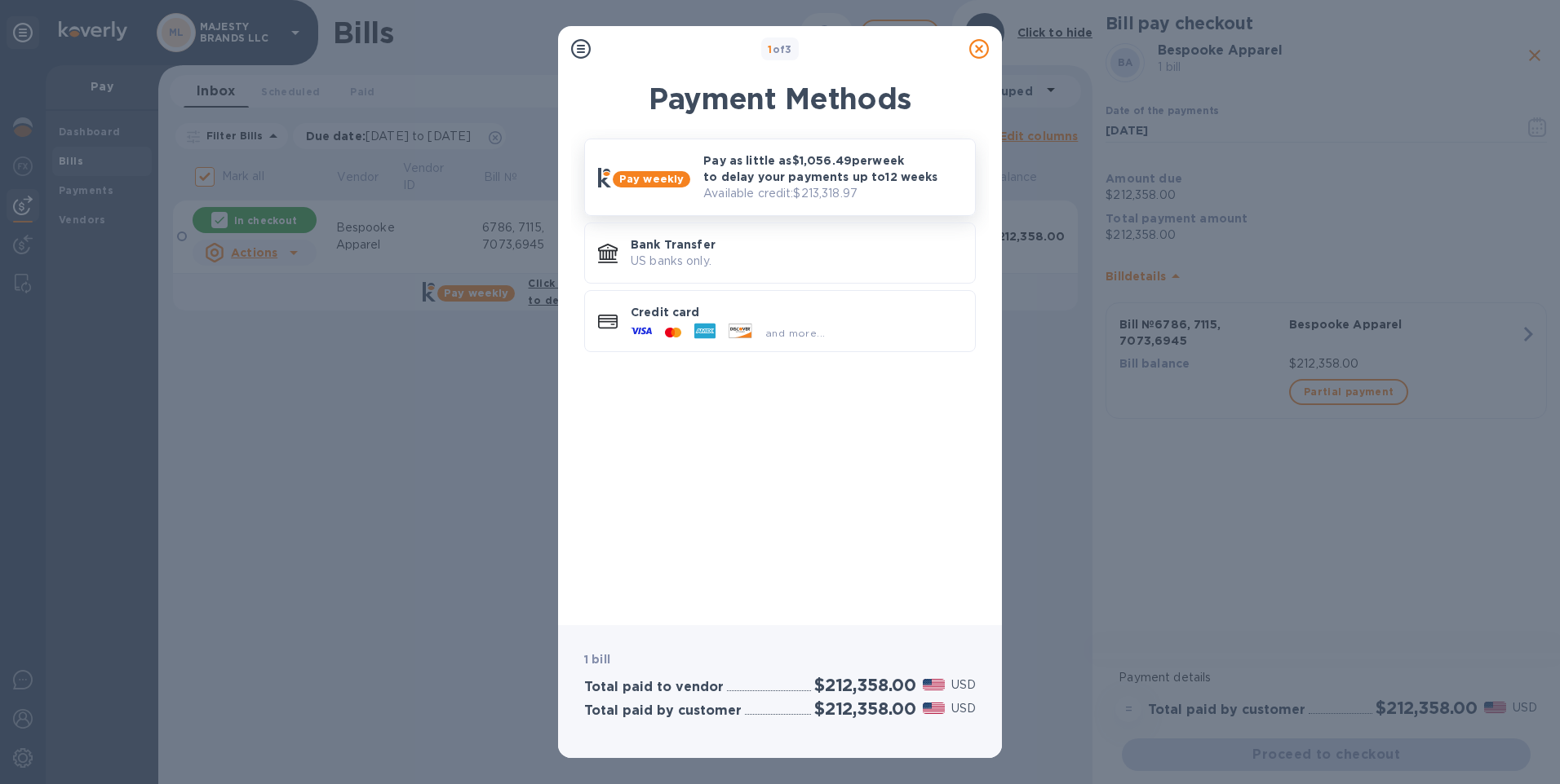
click at [703, 174] on p "Pay as little as $1,056.49 per week to delay your payments up to 12 weeks" at bounding box center [832, 169] width 259 height 33
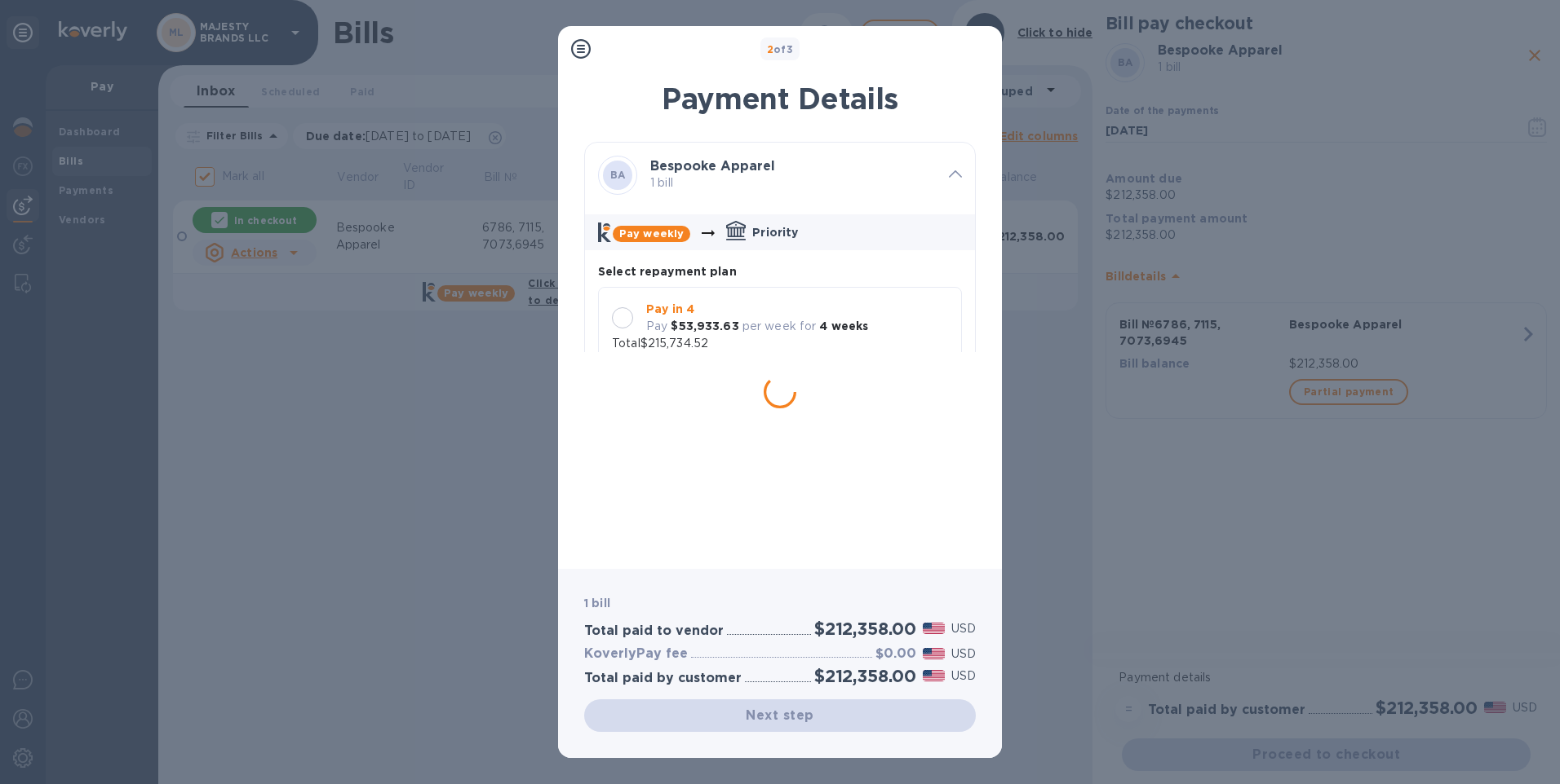
scroll to position [15, 0]
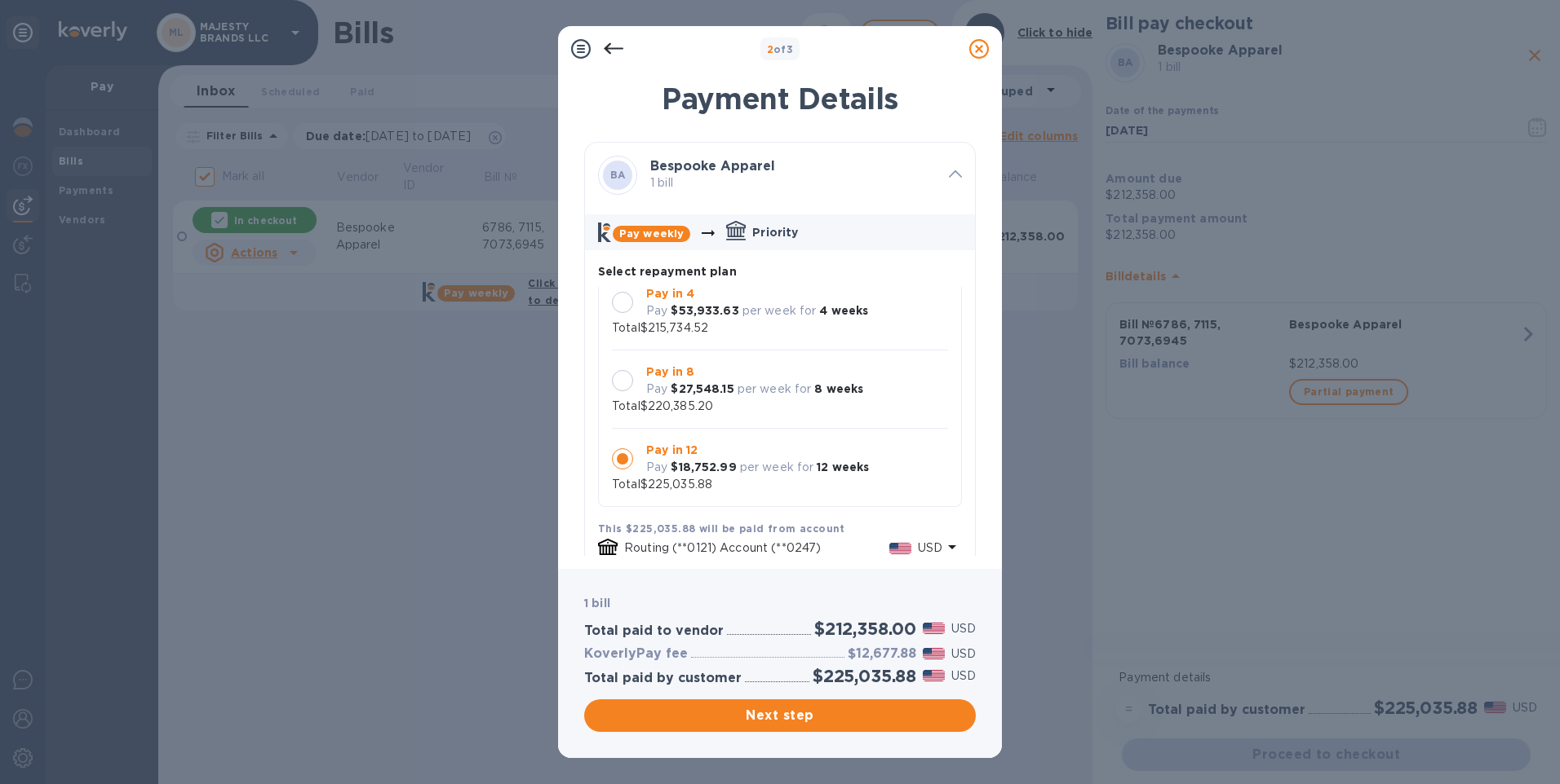
click at [621, 374] on div at bounding box center [623, 381] width 21 height 21
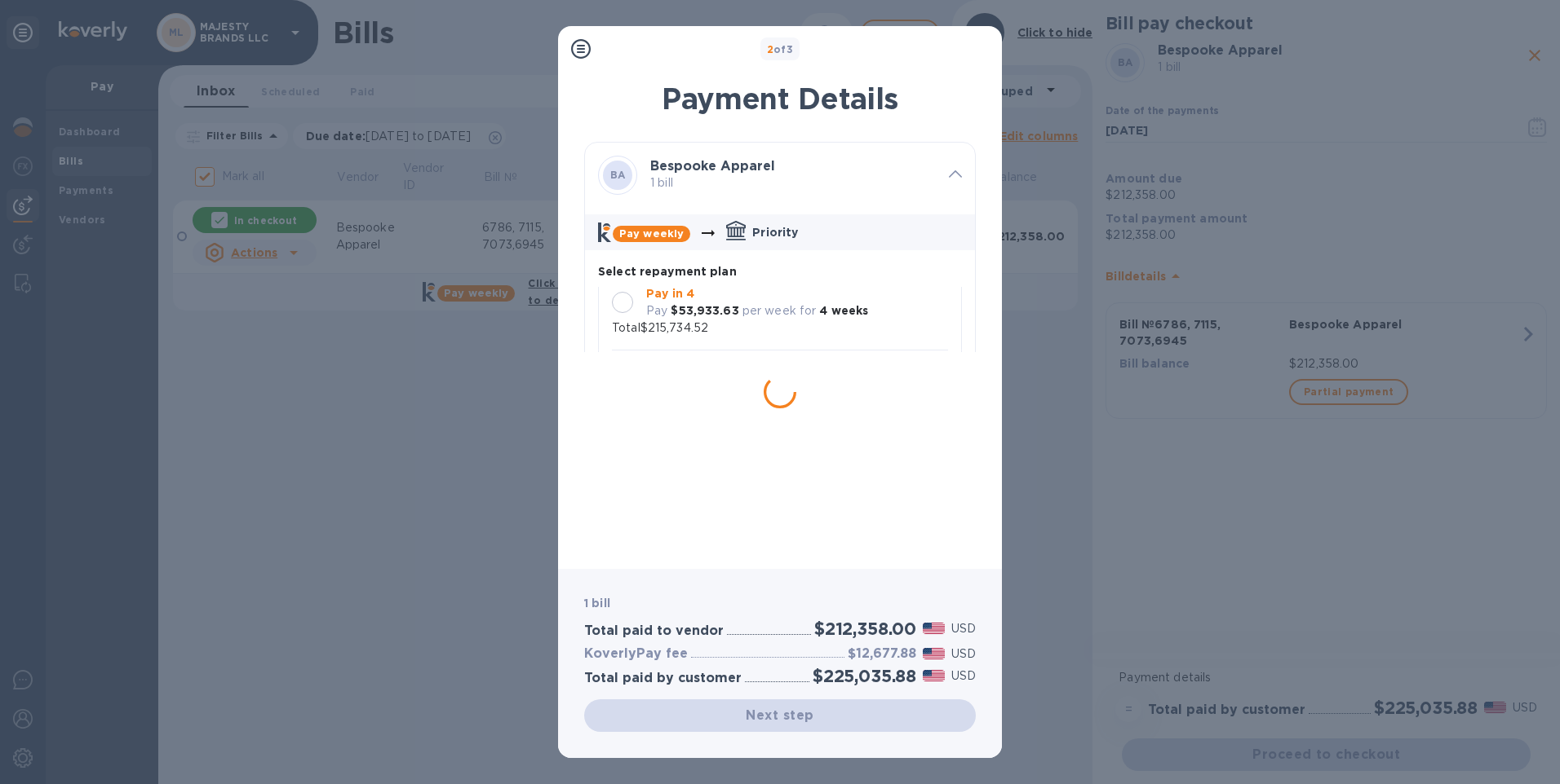
scroll to position [0, 0]
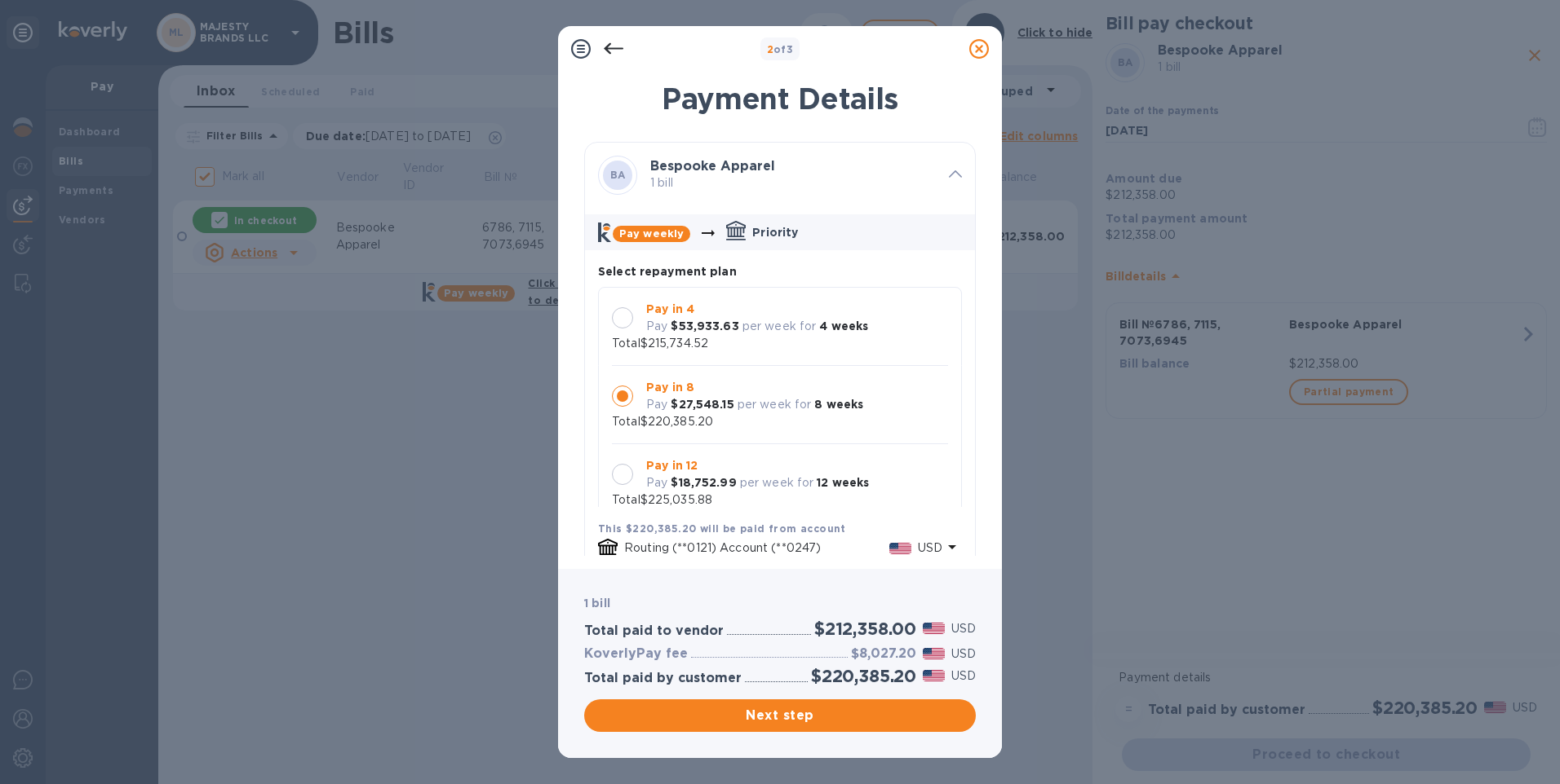
click at [979, 46] on icon at bounding box center [979, 49] width 20 height 20
checkbox input "true"
